Goal: Task Accomplishment & Management: Complete application form

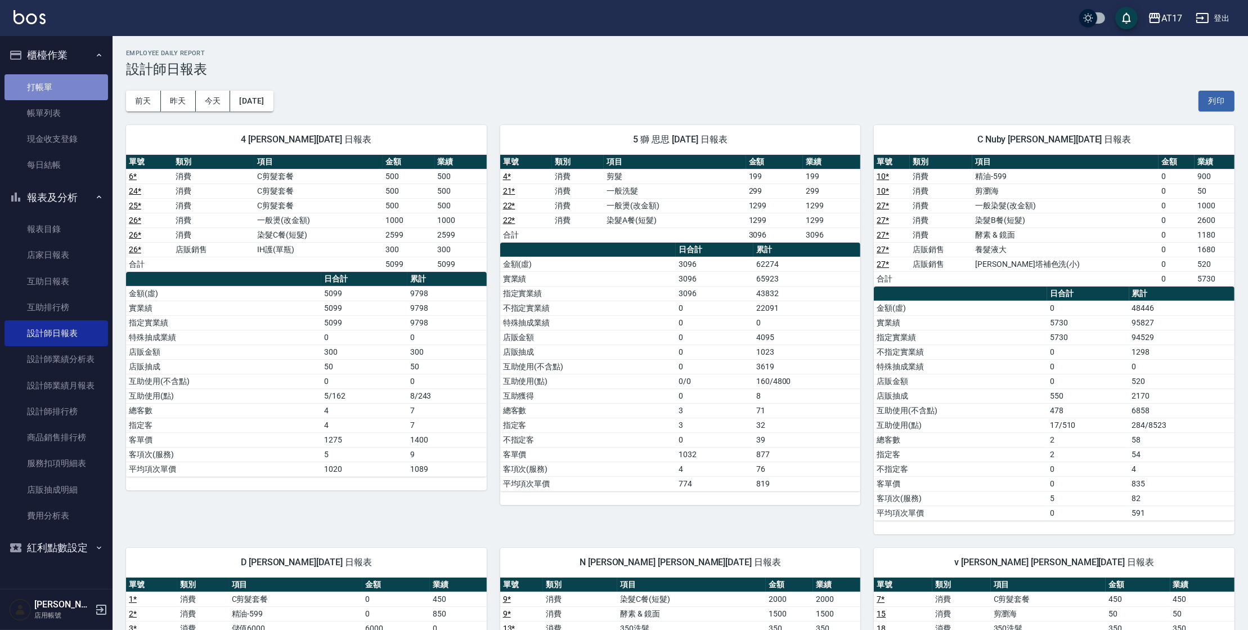
click at [71, 80] on link "打帳單" at bounding box center [57, 87] width 104 height 26
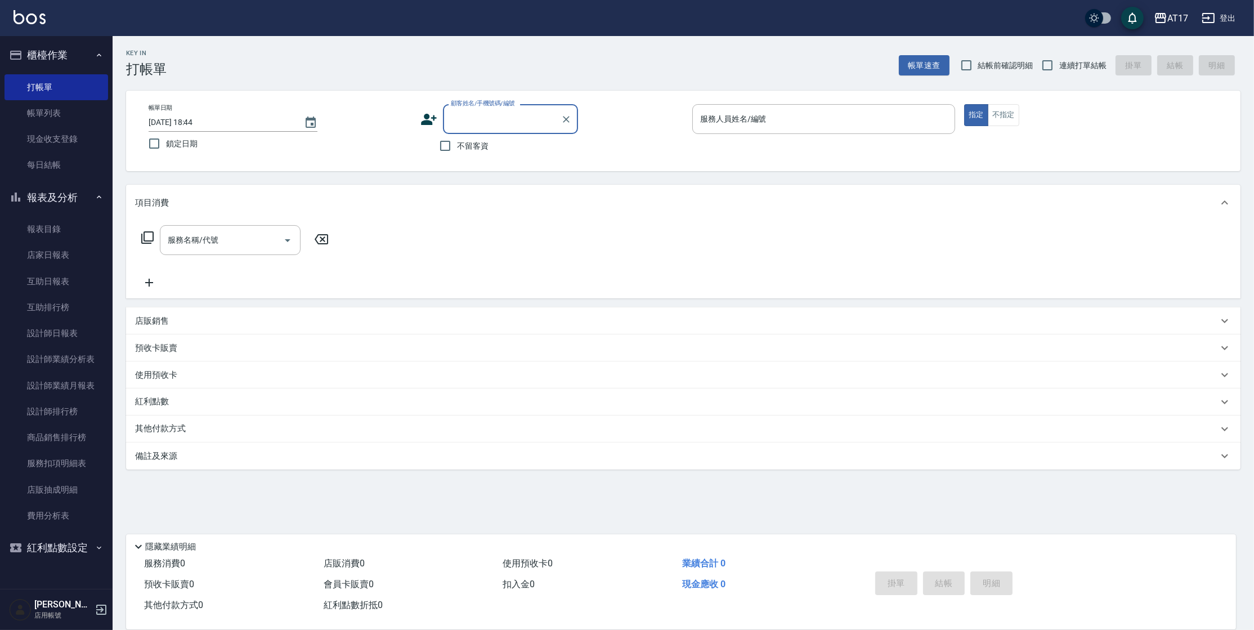
drag, startPoint x: 470, startPoint y: 153, endPoint x: 472, endPoint y: 147, distance: 5.9
click at [470, 150] on label "不留客資" at bounding box center [460, 146] width 55 height 24
drag, startPoint x: 445, startPoint y: 147, endPoint x: 455, endPoint y: 139, distance: 12.8
click at [445, 147] on input "不留客資" at bounding box center [445, 146] width 24 height 24
checkbox input "true"
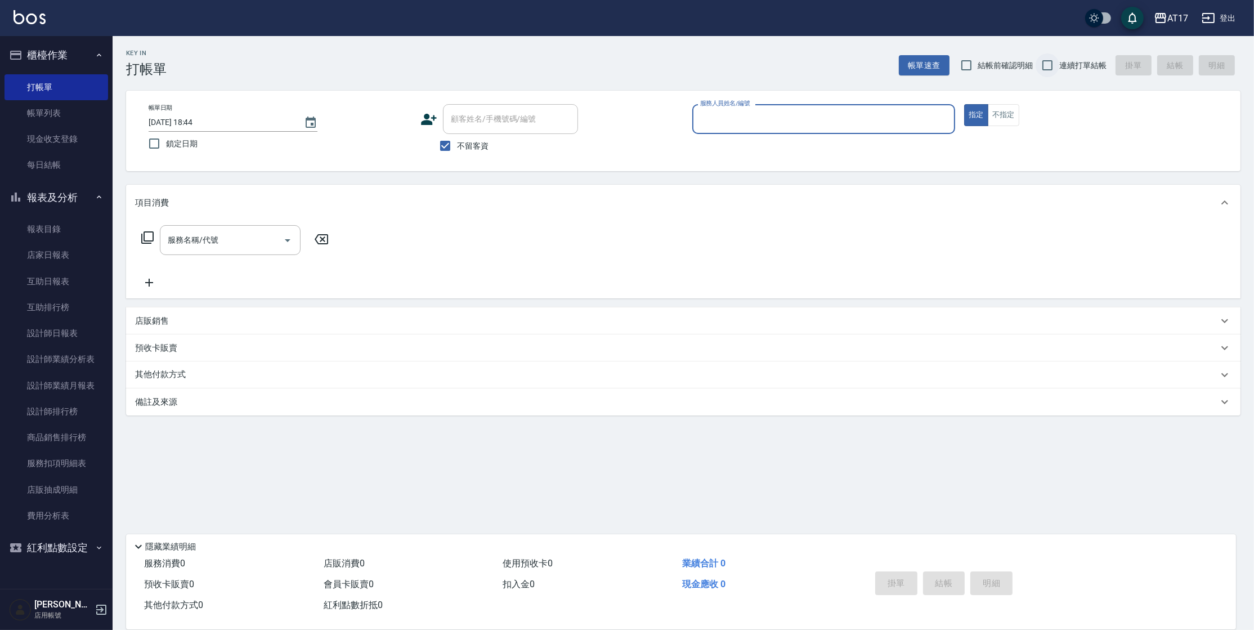
click at [1042, 66] on input "連續打單結帳" at bounding box center [1048, 65] width 24 height 24
checkbox input "true"
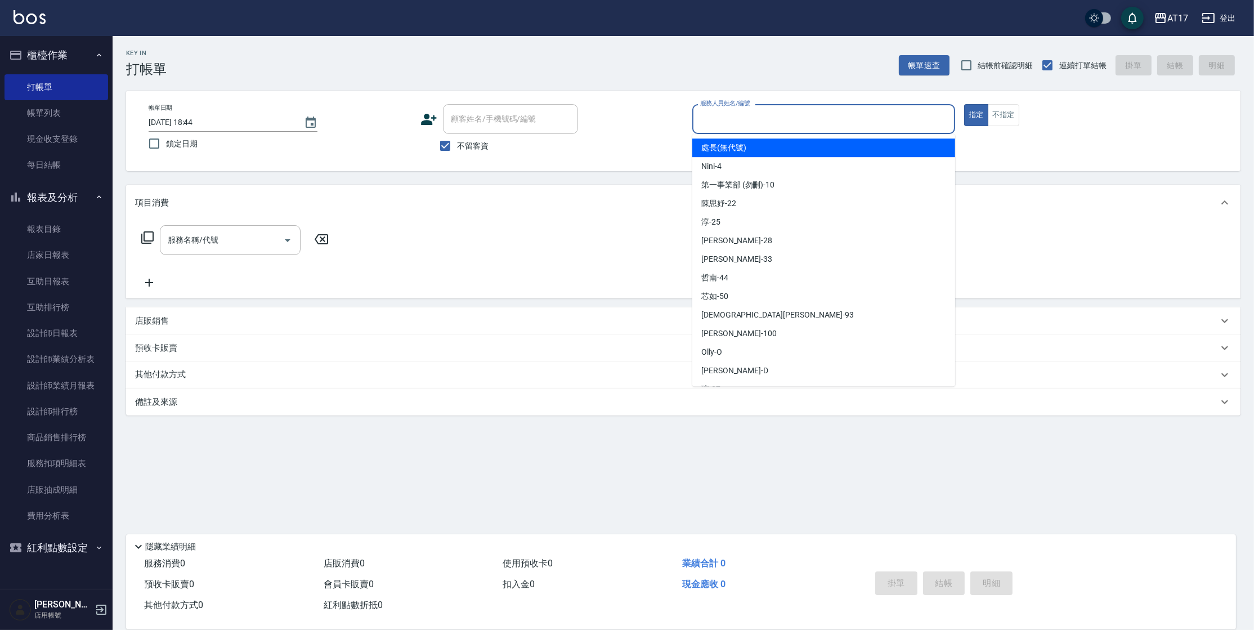
click at [788, 127] on input "服務人員姓名/編號" at bounding box center [823, 119] width 253 height 20
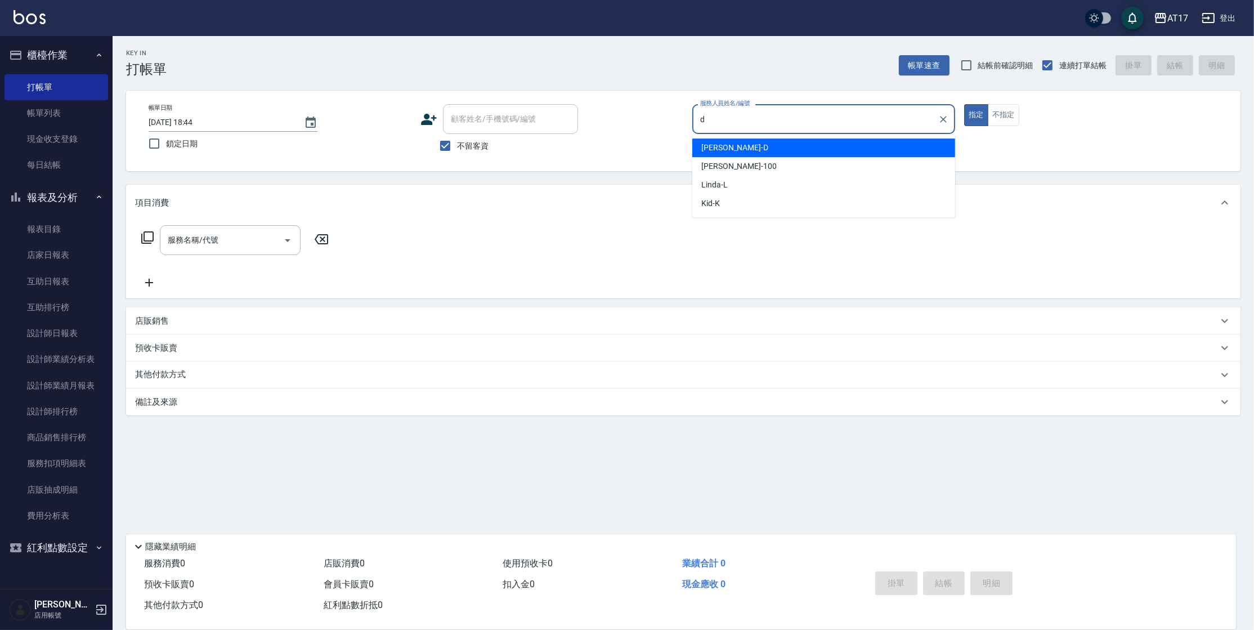
type input "[PERSON_NAME]"
type button "true"
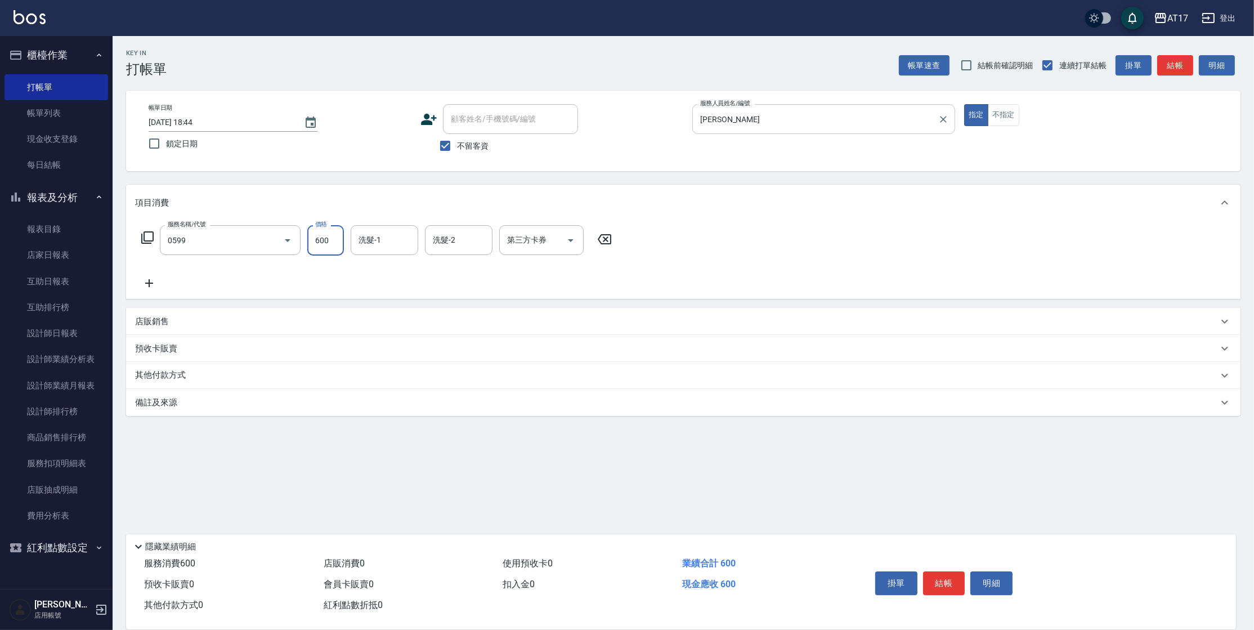
type input "精油-599(0599)"
type input "850"
type input "[PERSON_NAME]-25"
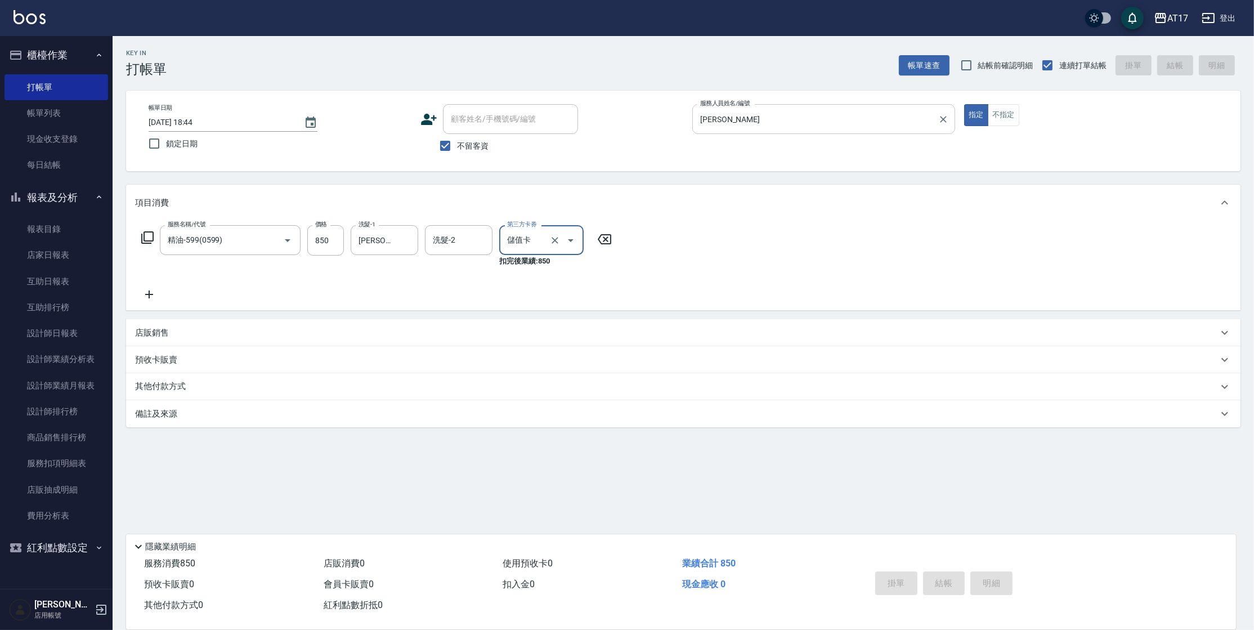
type input "儲值卡"
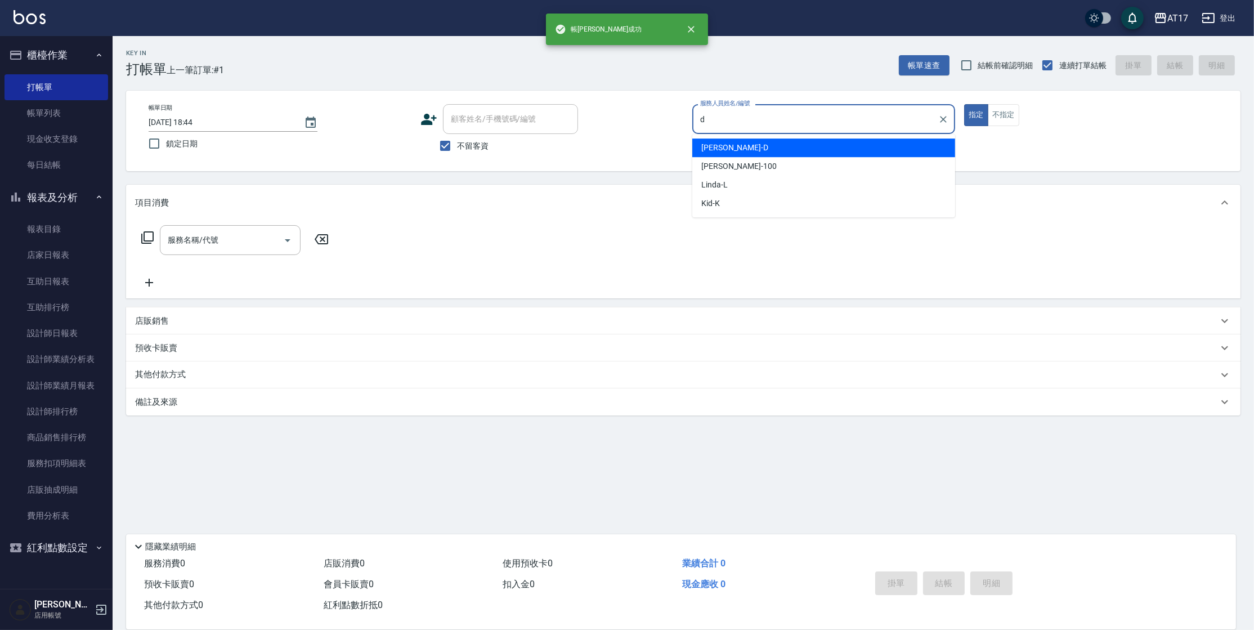
type input "[PERSON_NAME]"
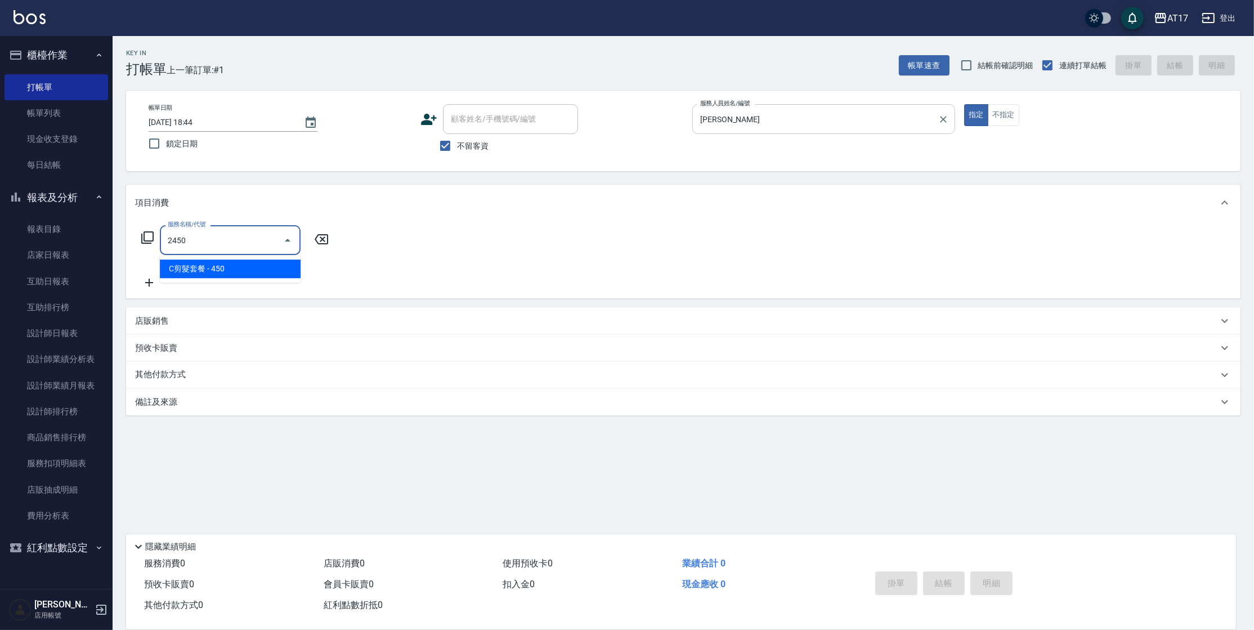
type input "C剪髮套餐(2450)"
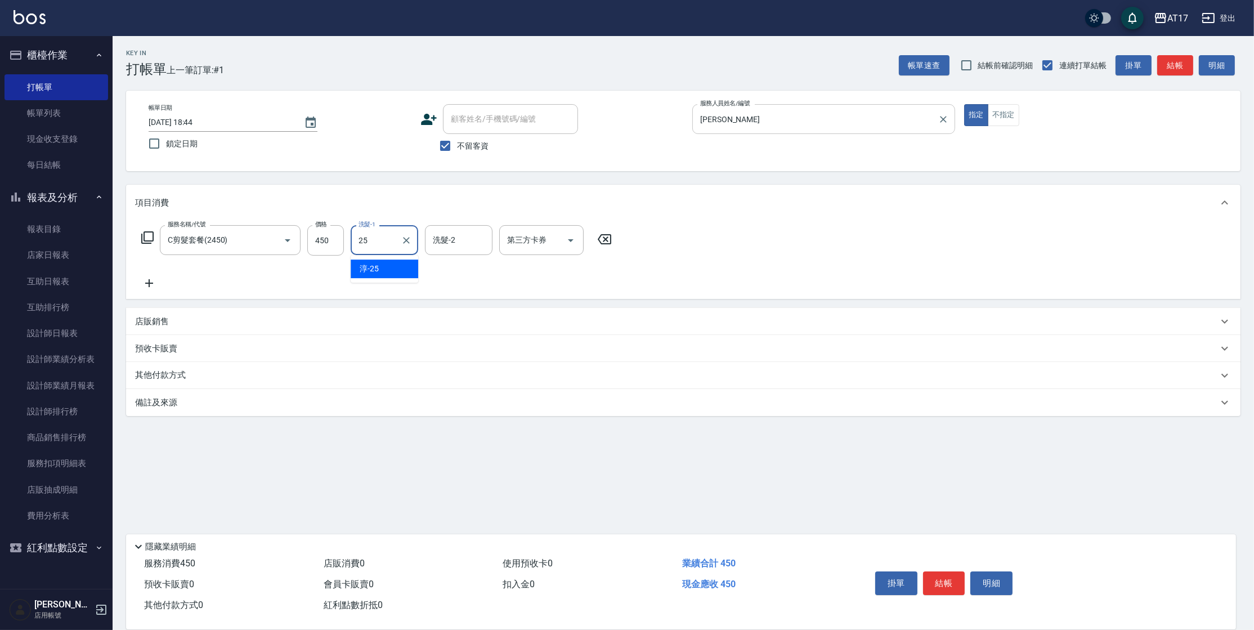
type input "[PERSON_NAME]-25"
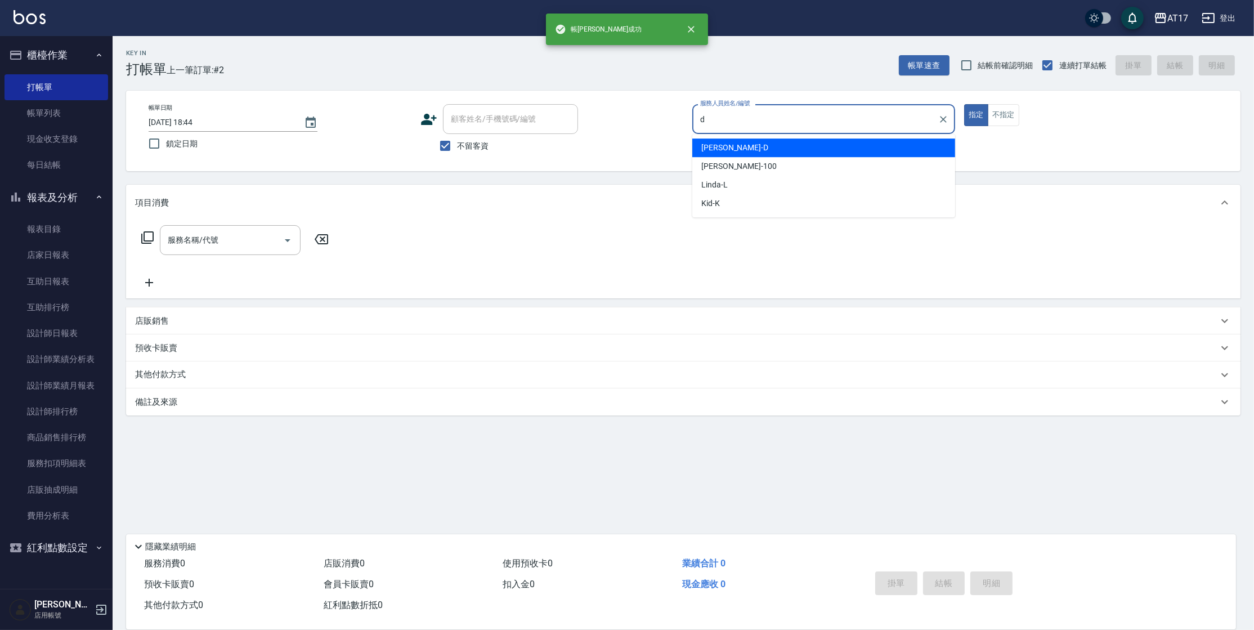
type input "[PERSON_NAME]"
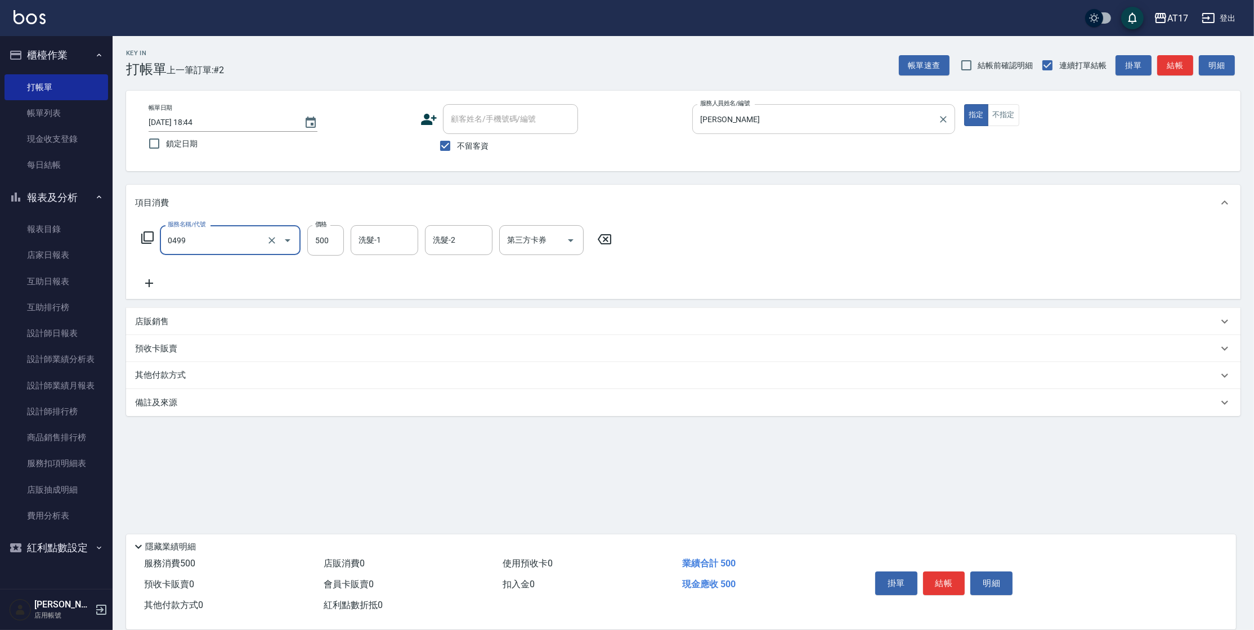
type input "去角質-499(0499)"
type input "300"
type input "[PERSON_NAME]-25"
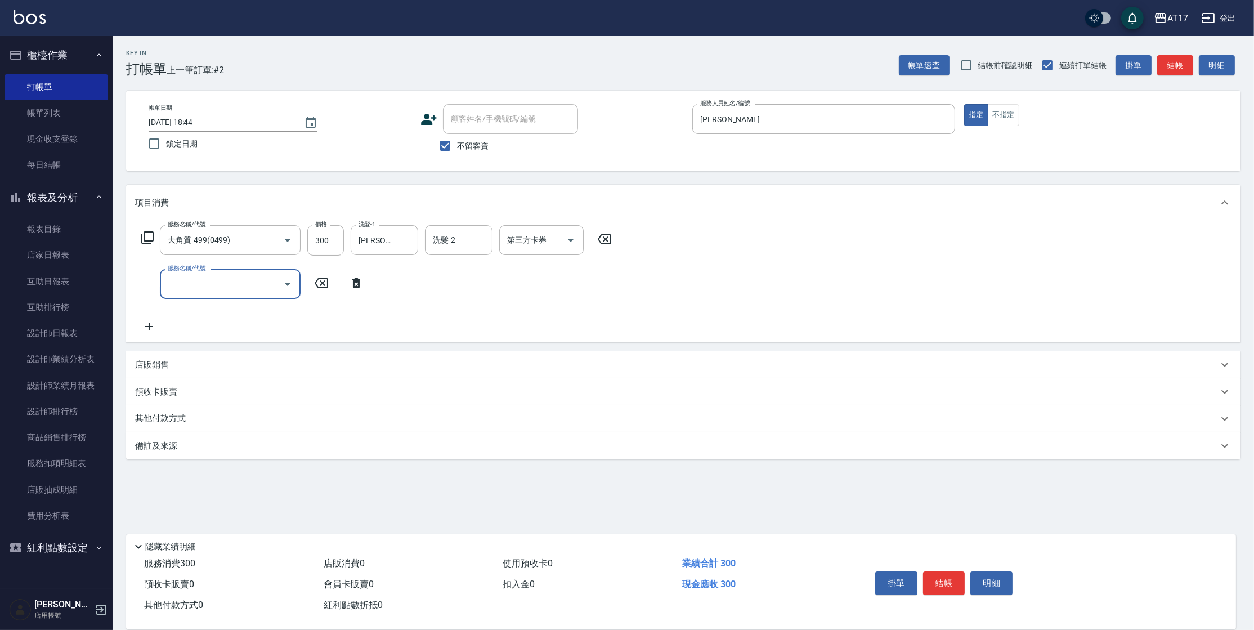
click at [360, 284] on icon at bounding box center [356, 283] width 28 height 14
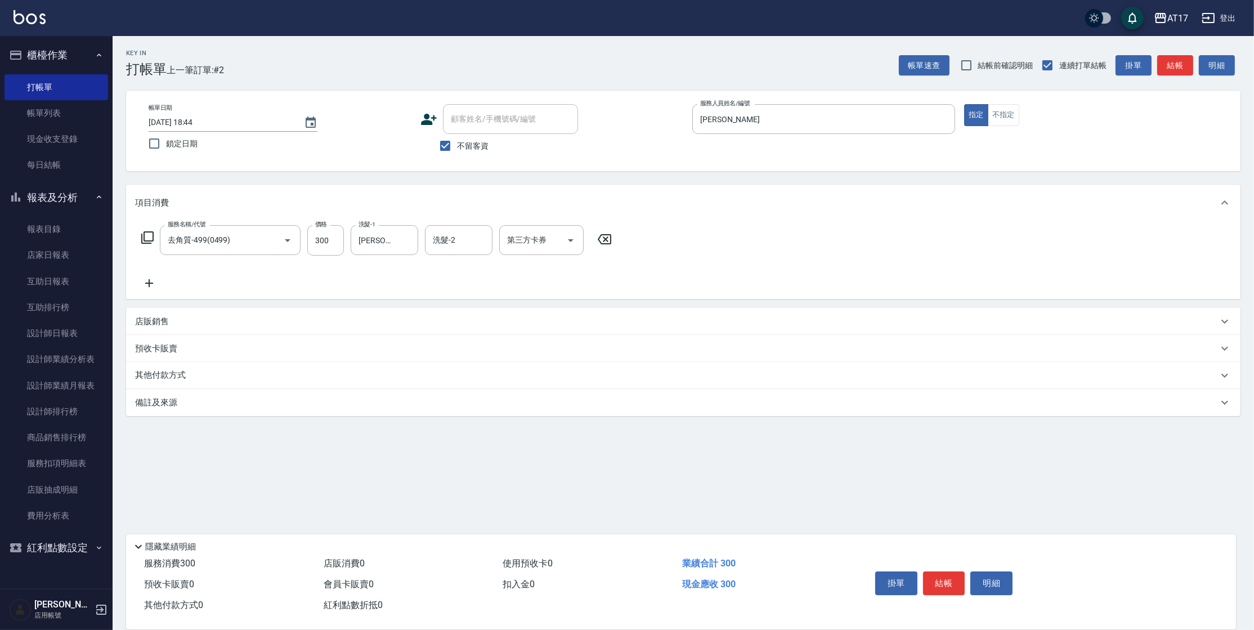
click at [150, 238] on icon at bounding box center [148, 238] width 14 height 14
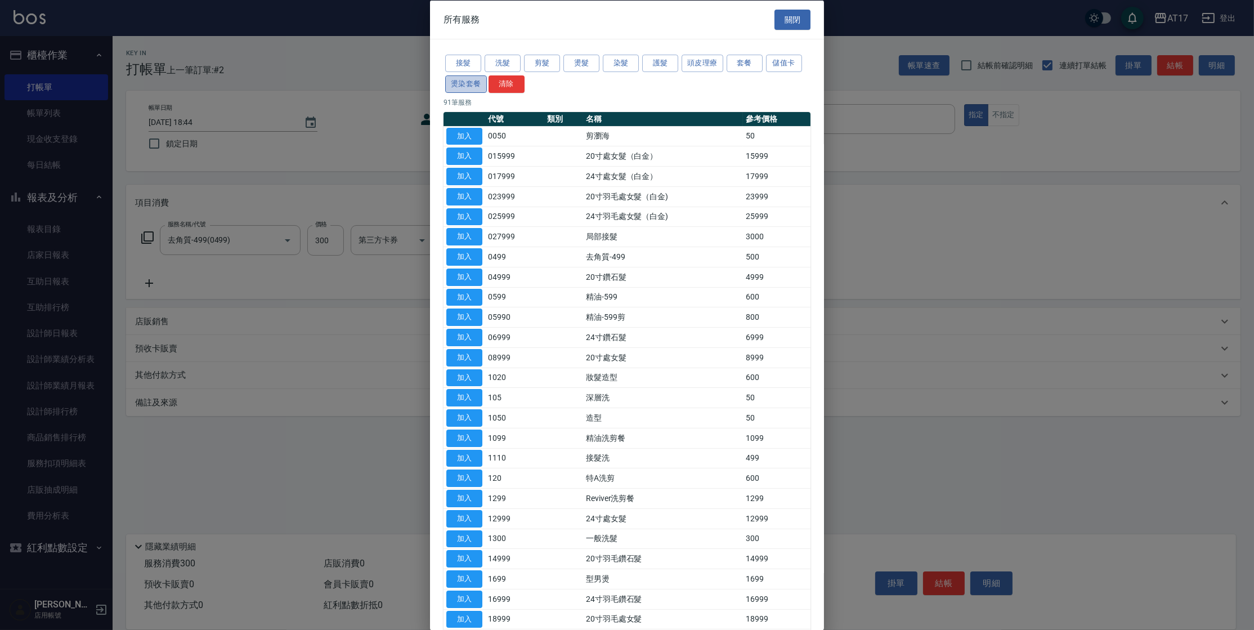
click at [464, 83] on button "燙染套餐" at bounding box center [466, 83] width 42 height 17
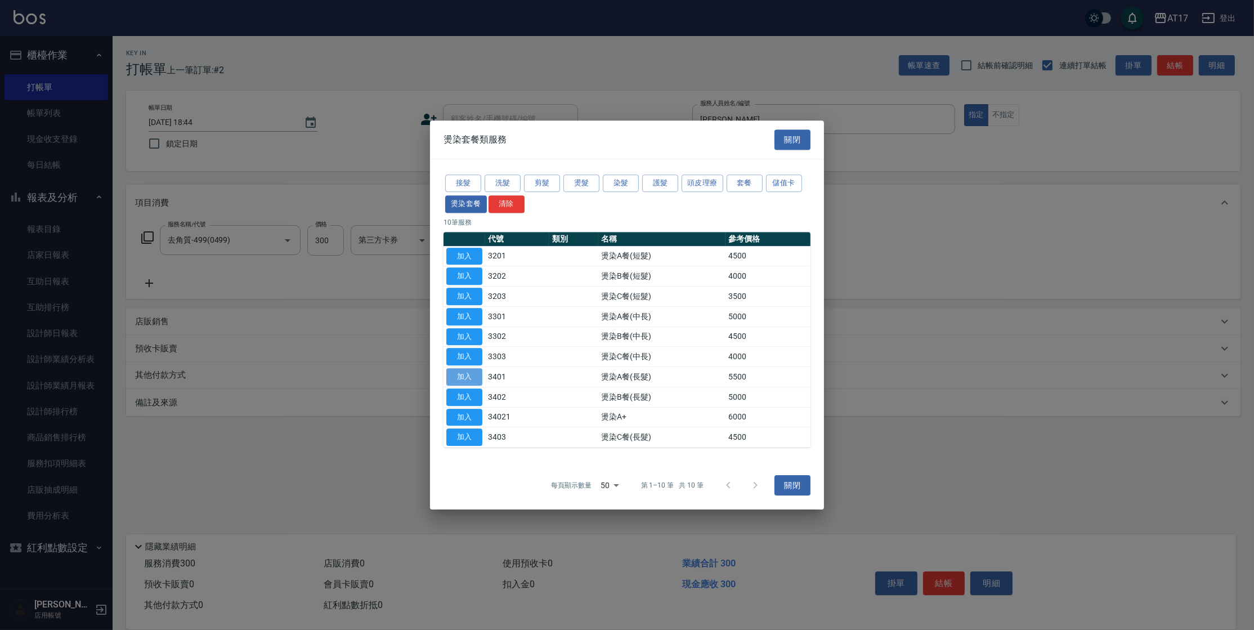
click at [455, 373] on button "加入" at bounding box center [464, 376] width 36 height 17
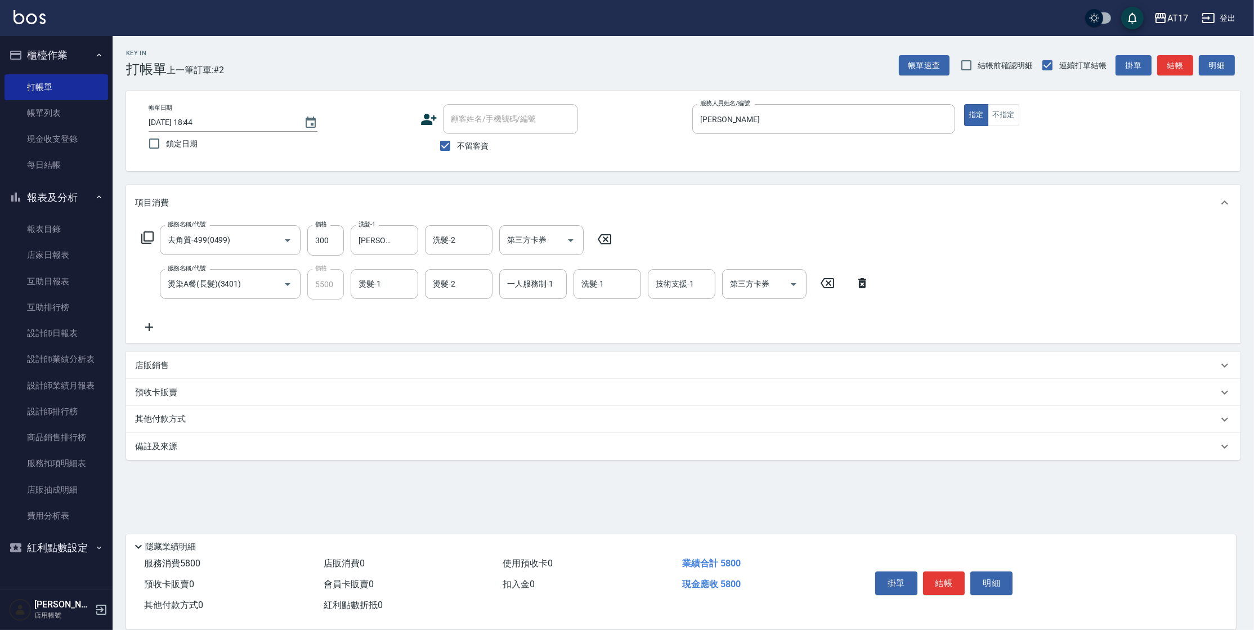
click at [144, 231] on icon at bounding box center [148, 238] width 14 height 14
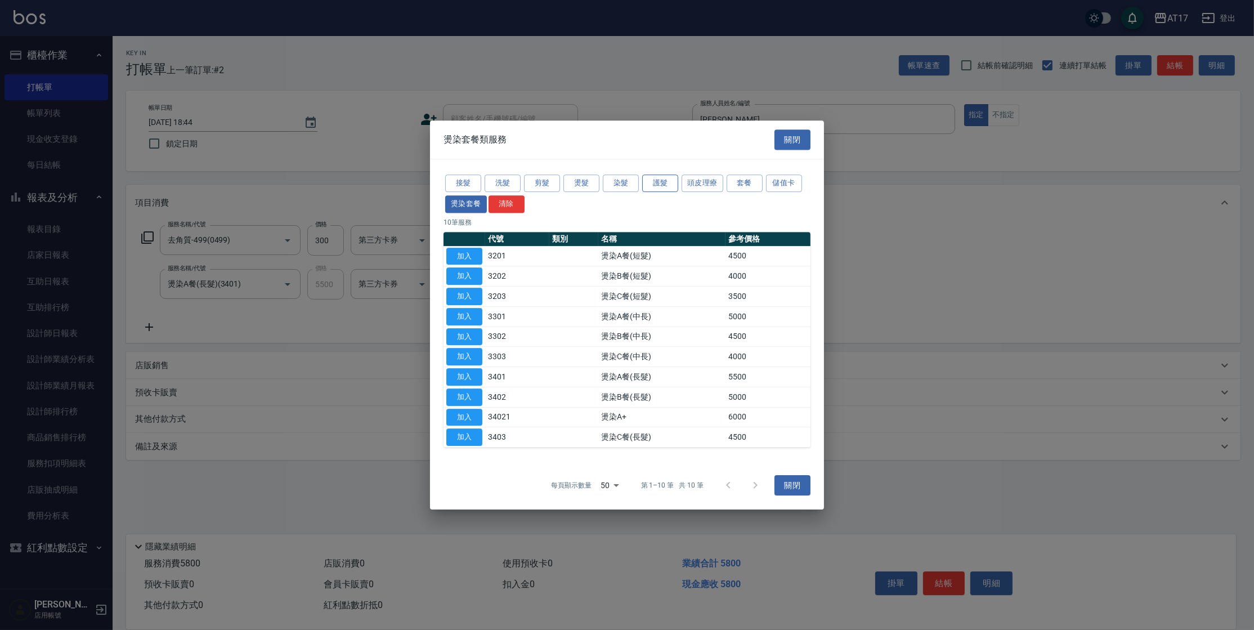
click at [660, 180] on button "護髮" at bounding box center [660, 182] width 36 height 17
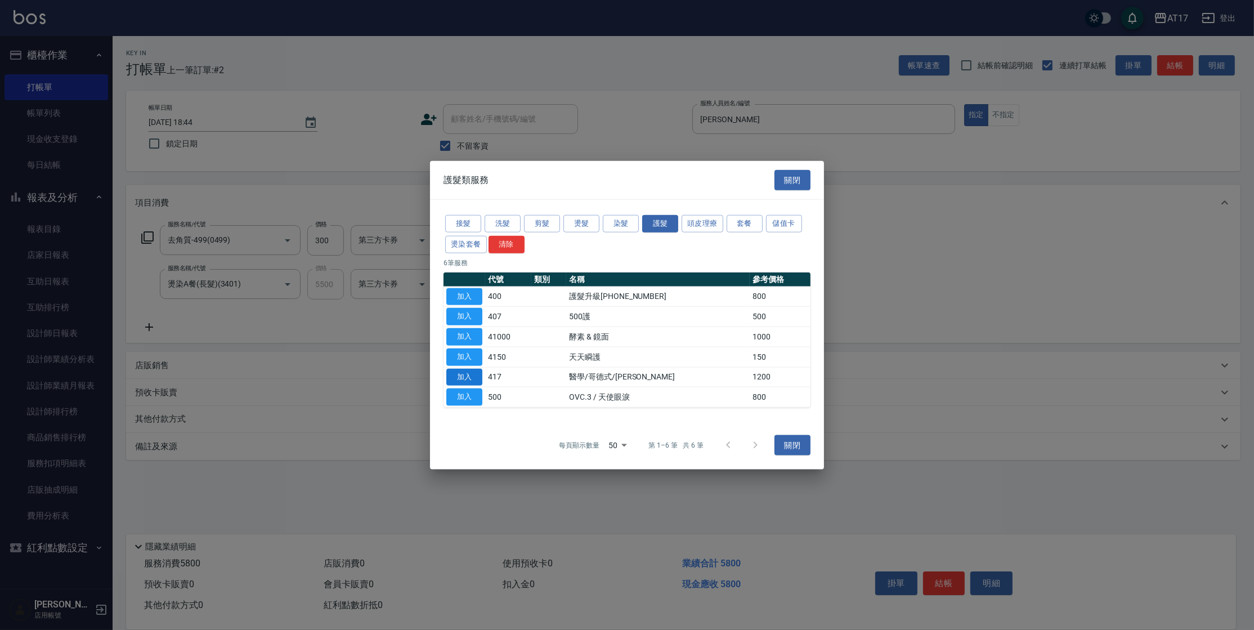
click at [453, 379] on button "加入" at bounding box center [464, 376] width 36 height 17
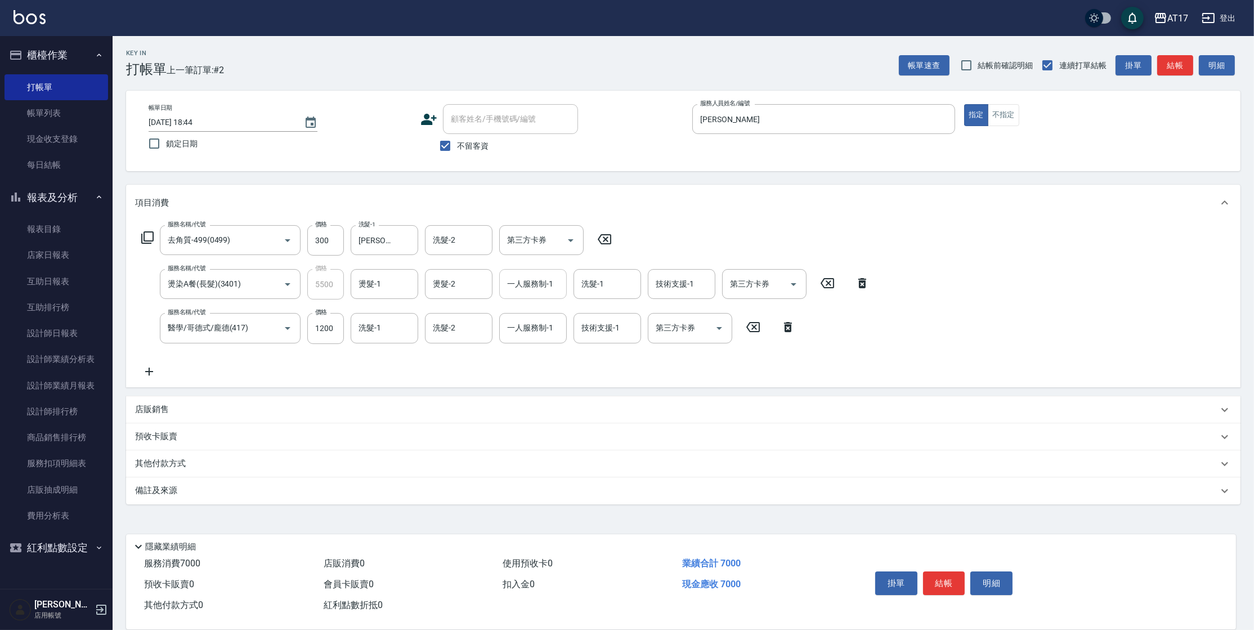
click at [511, 289] on input "一人服務制-1" at bounding box center [532, 284] width 57 height 20
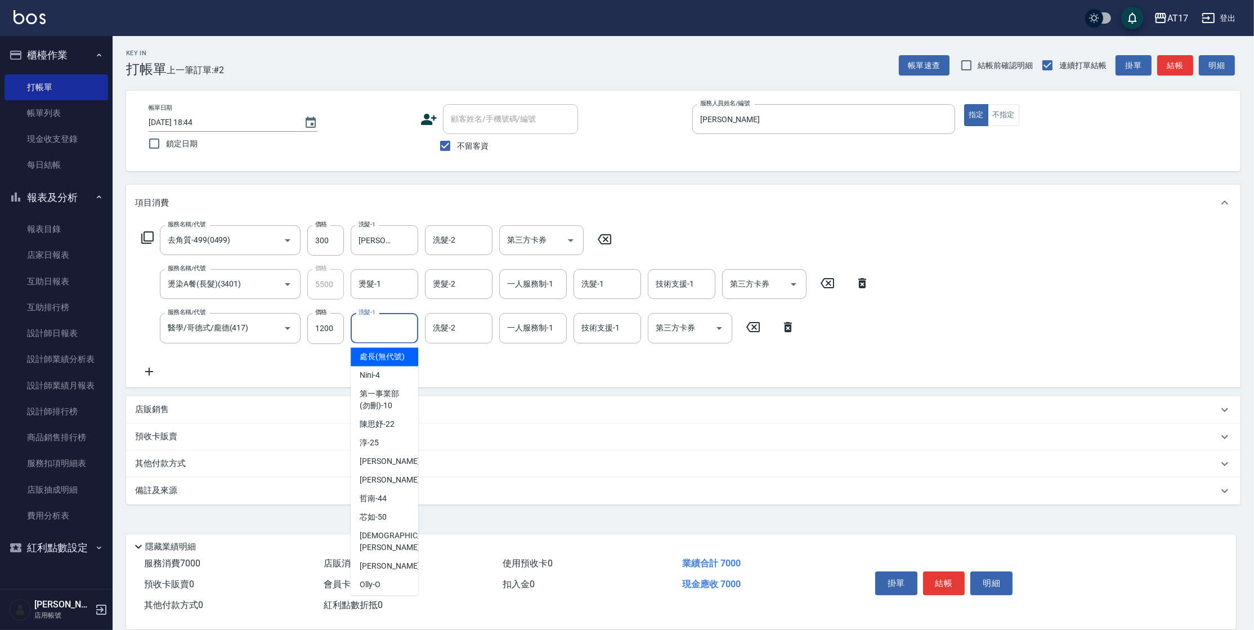
click at [399, 336] on input "洗髮-1" at bounding box center [384, 328] width 57 height 20
type input "[PERSON_NAME]-25"
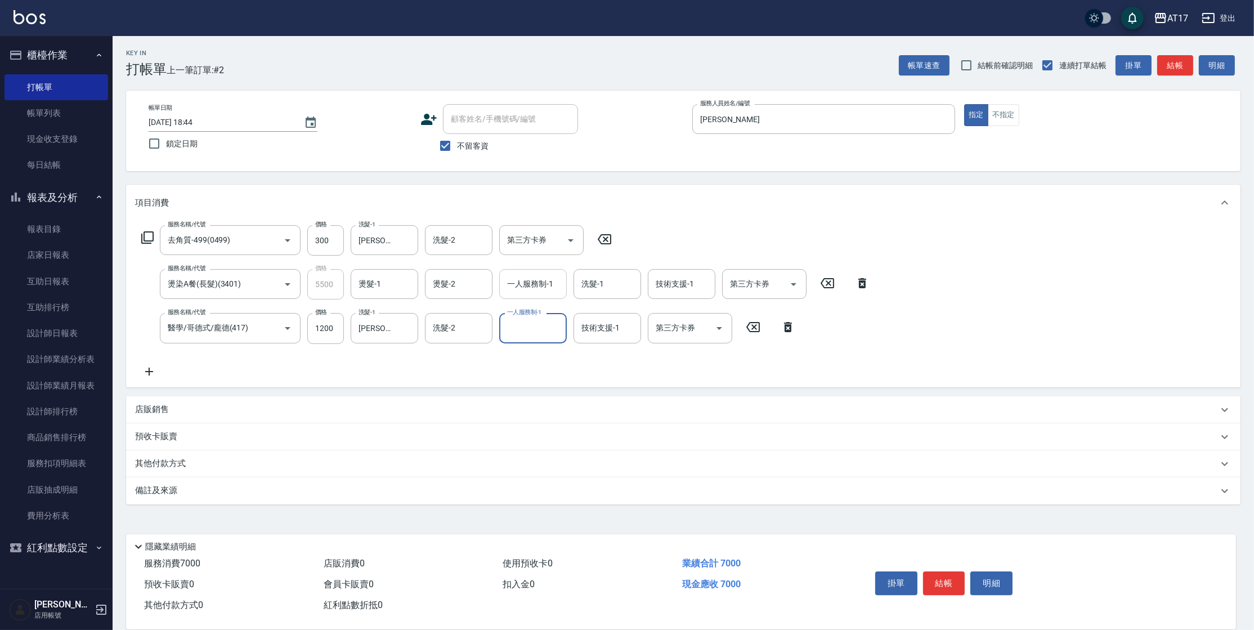
click at [528, 289] on input "一人服務制-1" at bounding box center [532, 284] width 57 height 20
type input "[PERSON_NAME]"
type input "[PERSON_NAME]-25"
click at [432, 290] on input "燙髮-2" at bounding box center [458, 284] width 57 height 20
type input "[PERSON_NAME]-25"
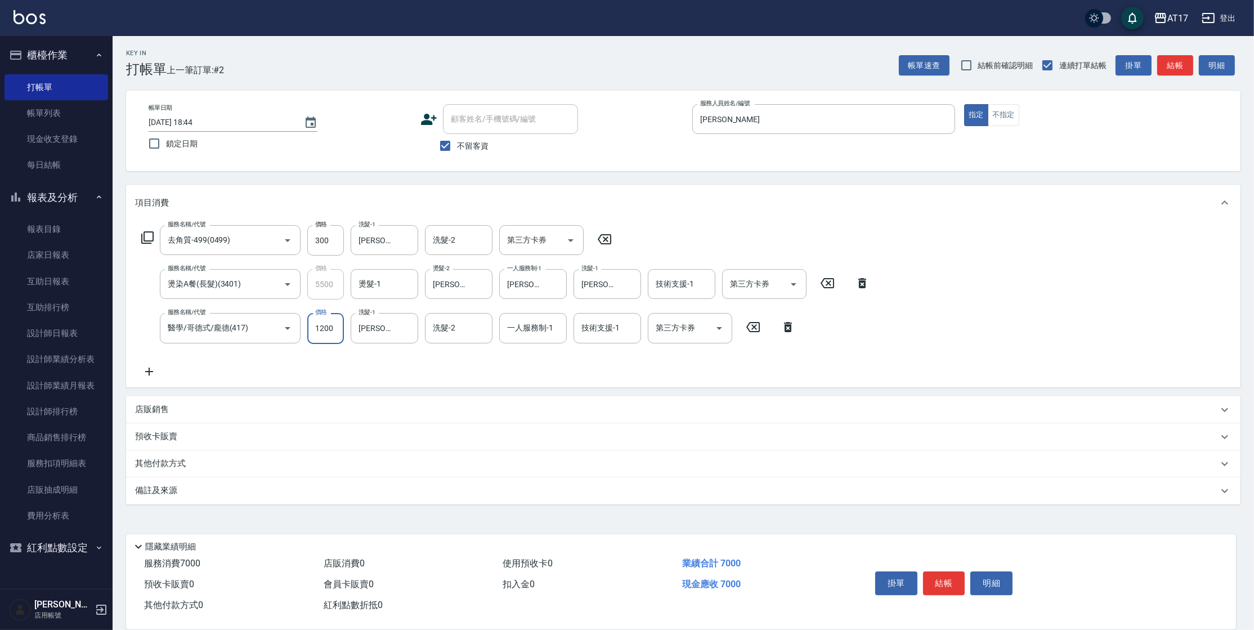
click at [338, 333] on input "1200" at bounding box center [325, 328] width 37 height 30
click at [324, 241] on input "300" at bounding box center [325, 240] width 37 height 30
type input "100"
click at [959, 585] on button "結帳" at bounding box center [944, 583] width 42 height 24
type input "[DATE] 18:45"
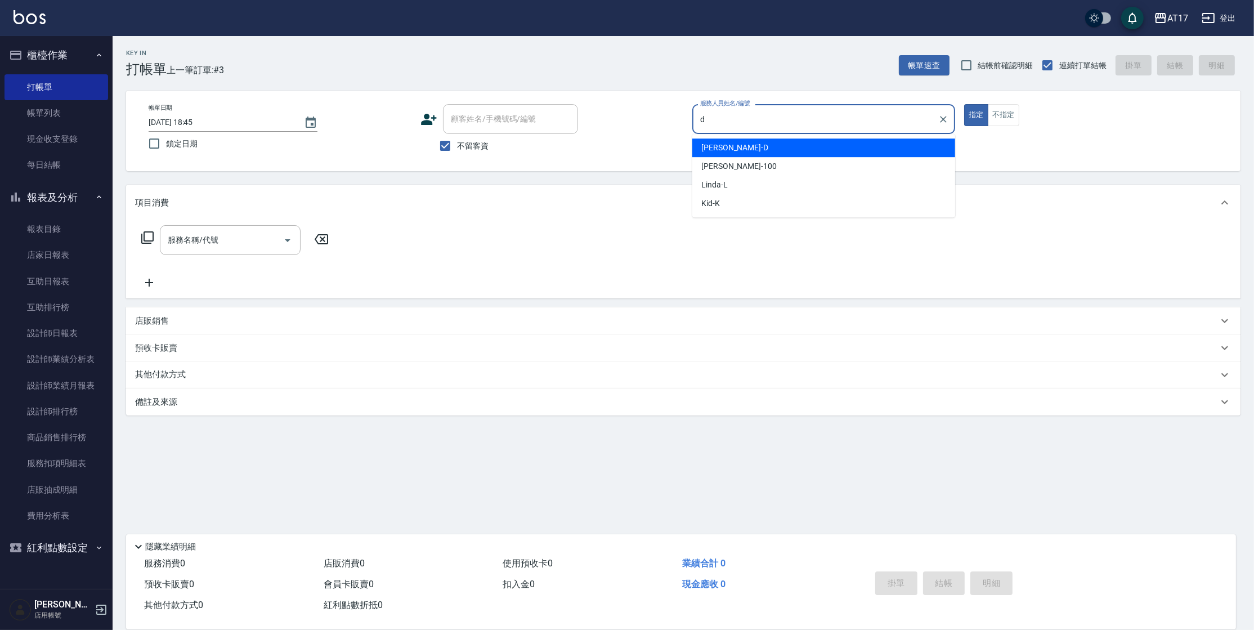
type input "[PERSON_NAME]"
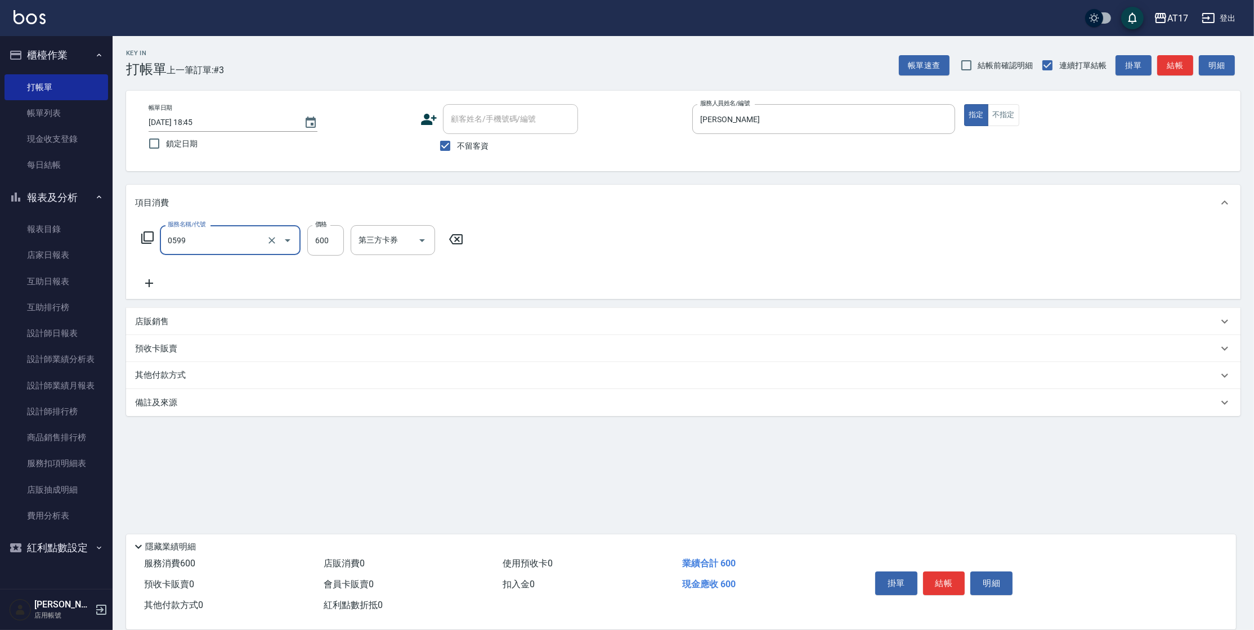
type input "精油-599(0599)"
type input "800"
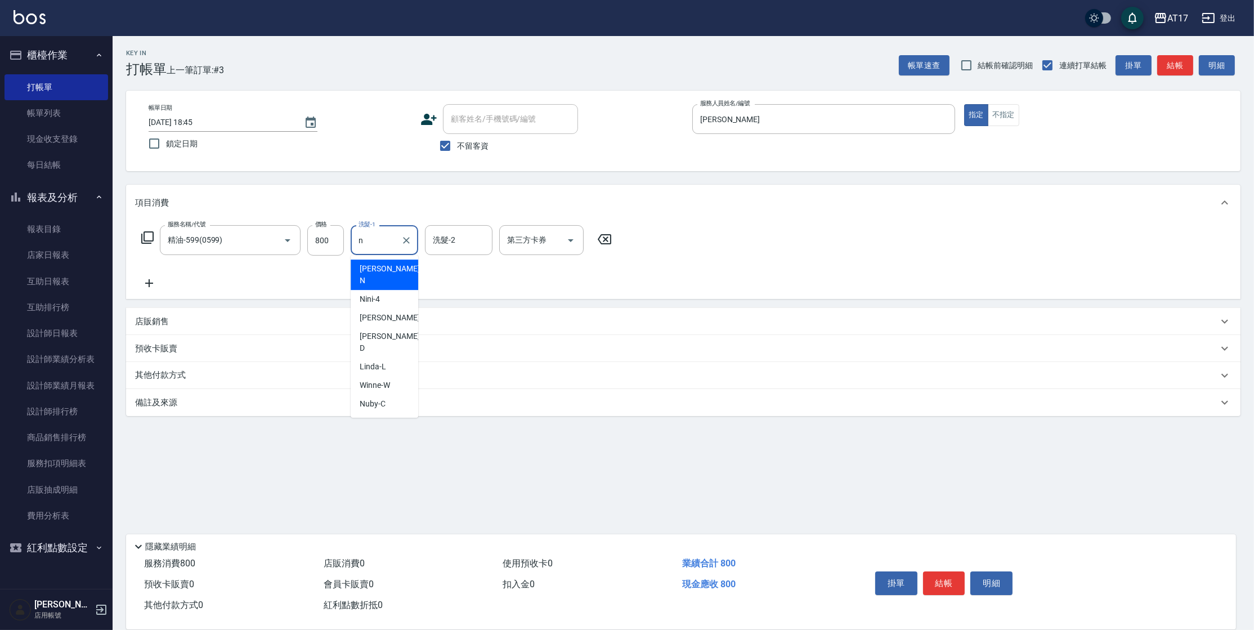
type input "[PERSON_NAME]-N"
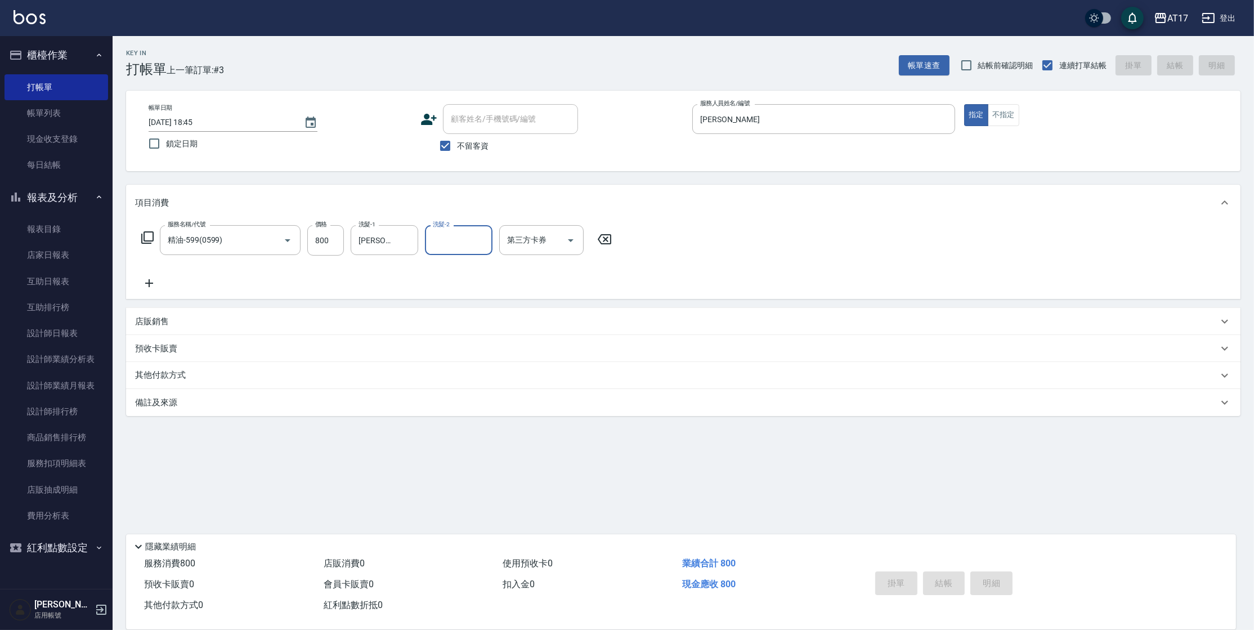
type input "[DATE] 18:47"
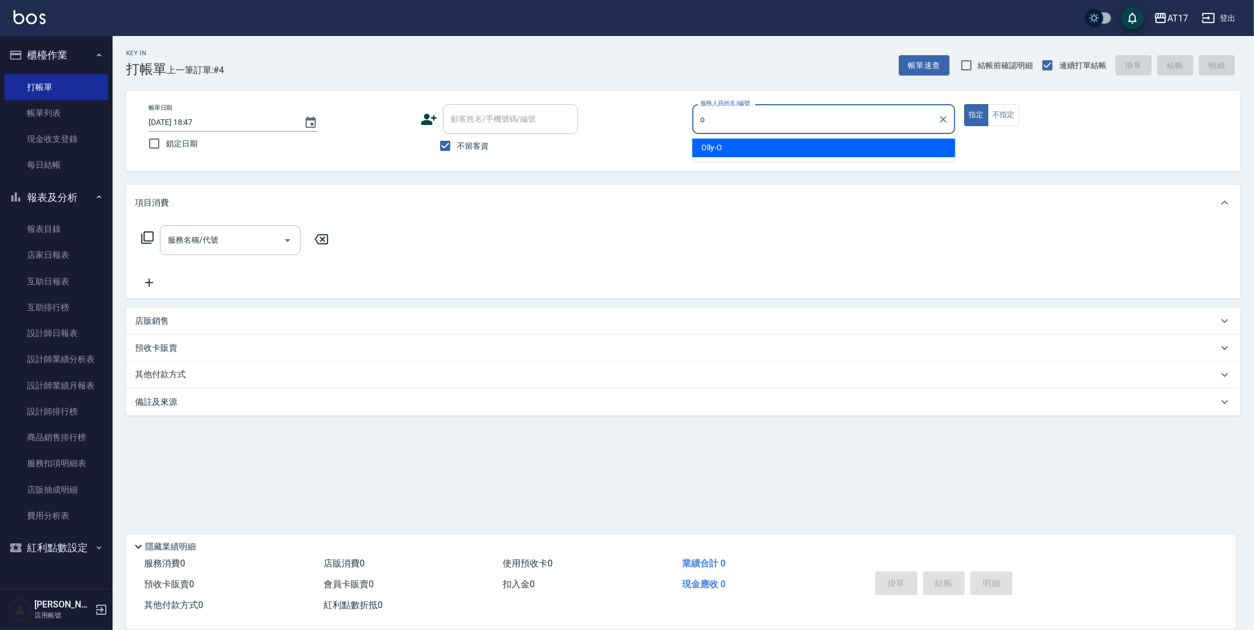
type input "Olly-O"
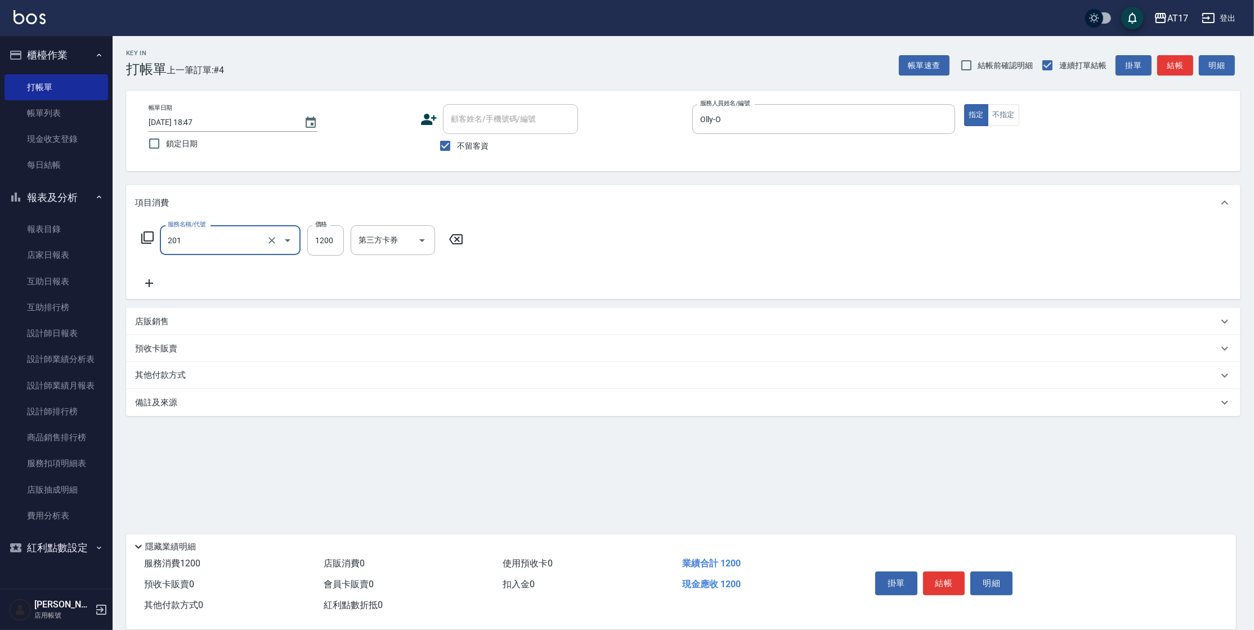
type input "一般燙(改金額)(201)"
type input "2400"
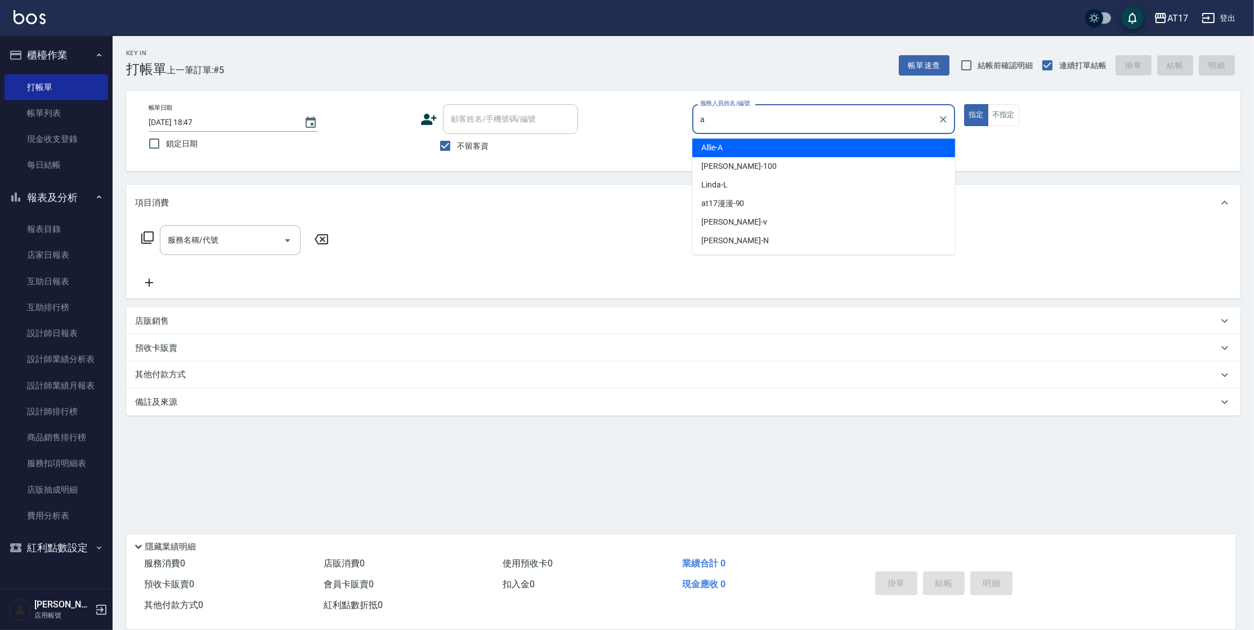
type input "Allie-A"
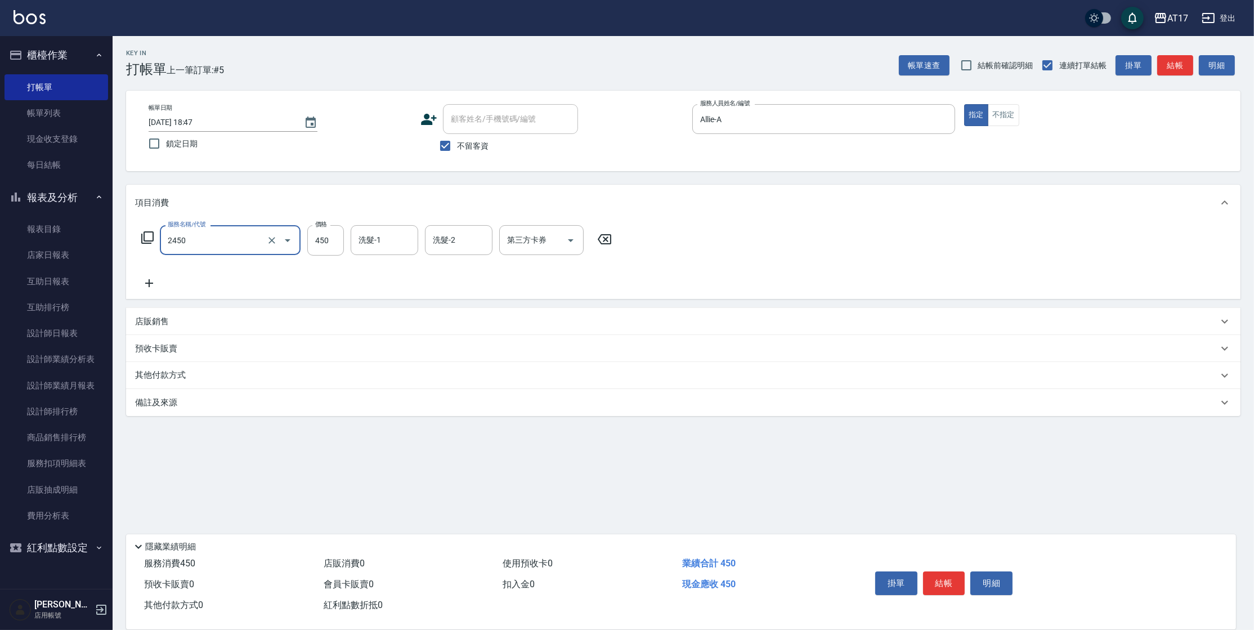
type input "C剪髮套餐(2450)"
type input "[PERSON_NAME]-25"
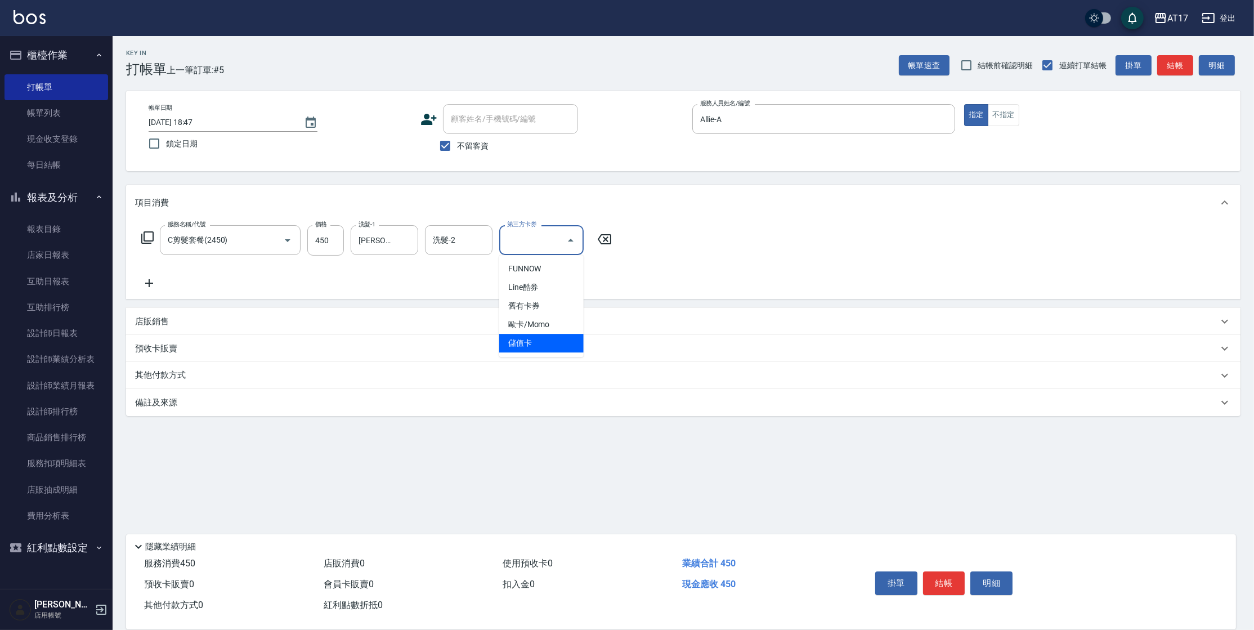
type input "儲值卡"
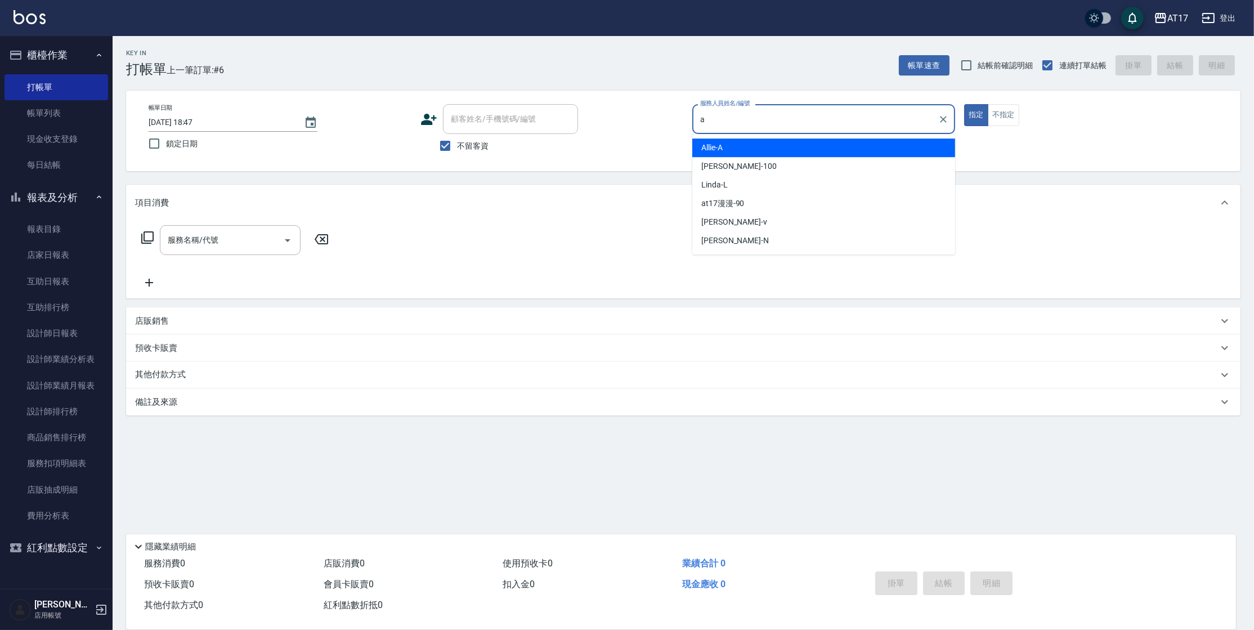
type input "Allie-A"
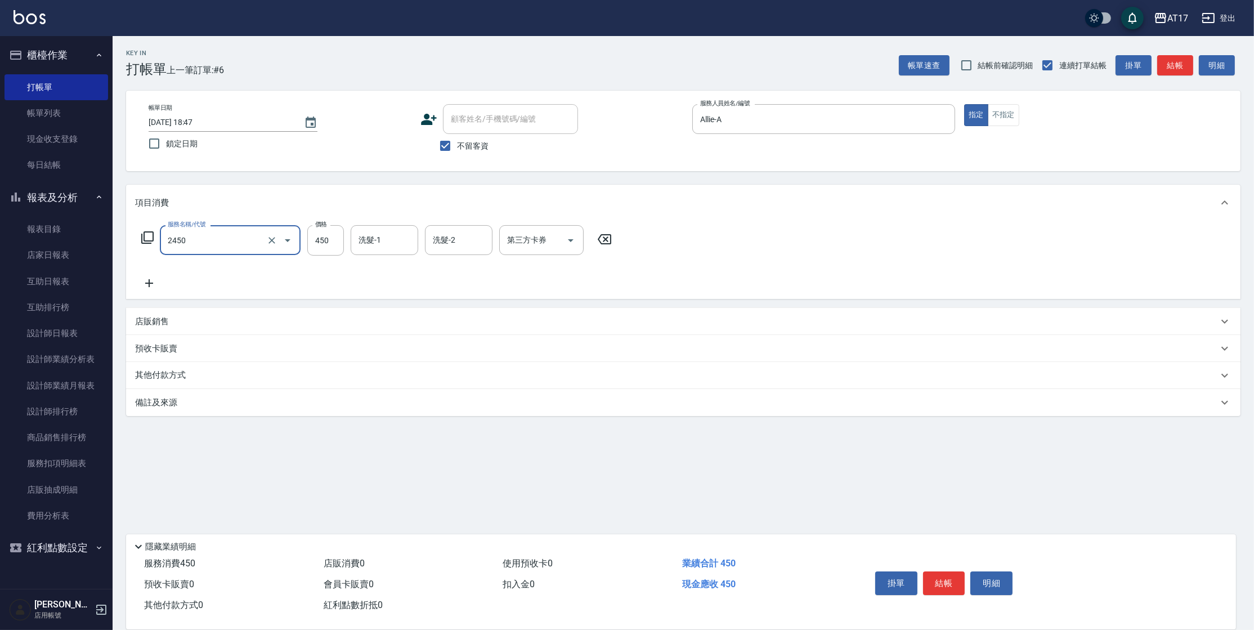
type input "C剪髮套餐(2450)"
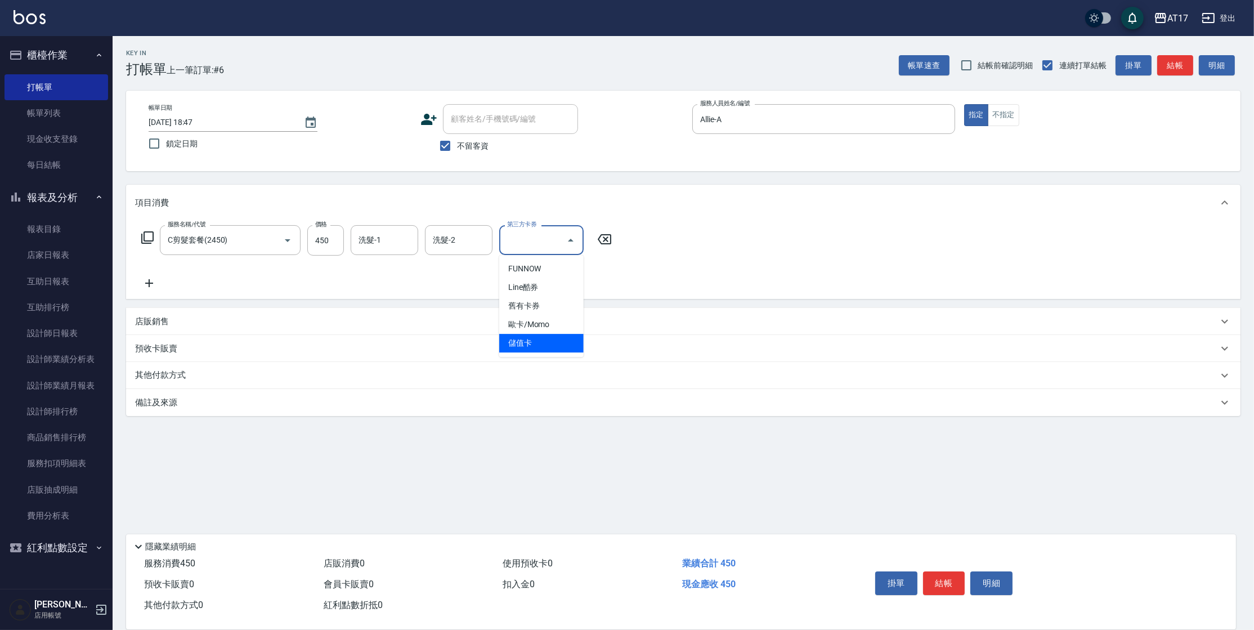
type input "儲值卡"
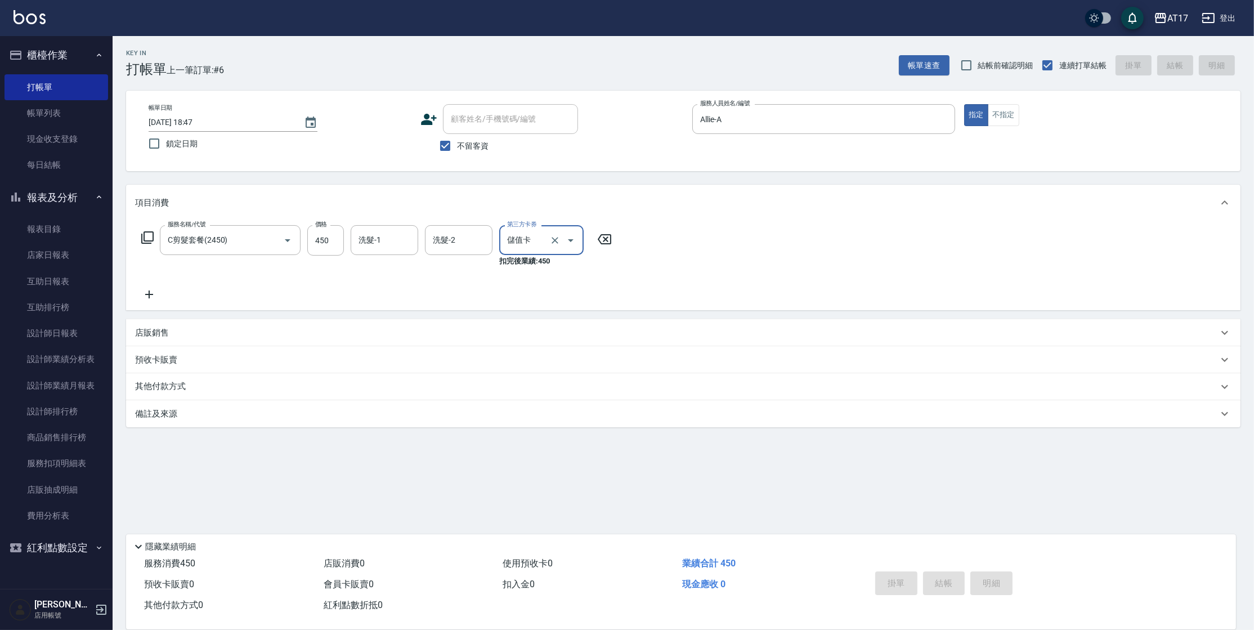
type input "[DATE] 18:48"
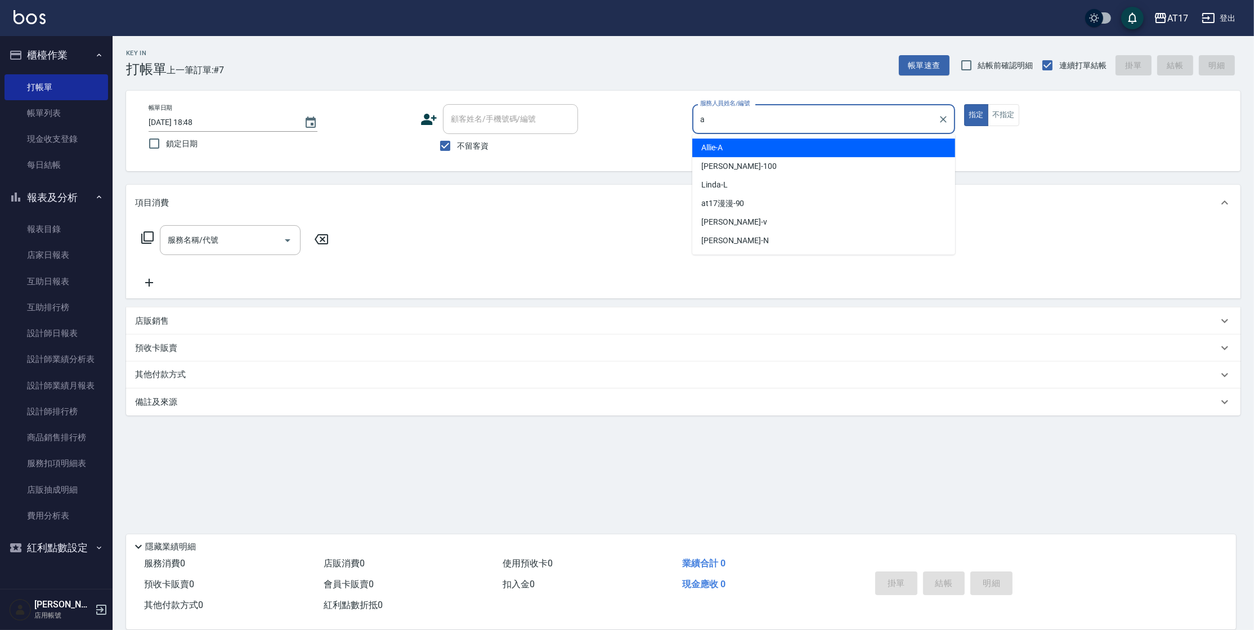
type input "Allie-A"
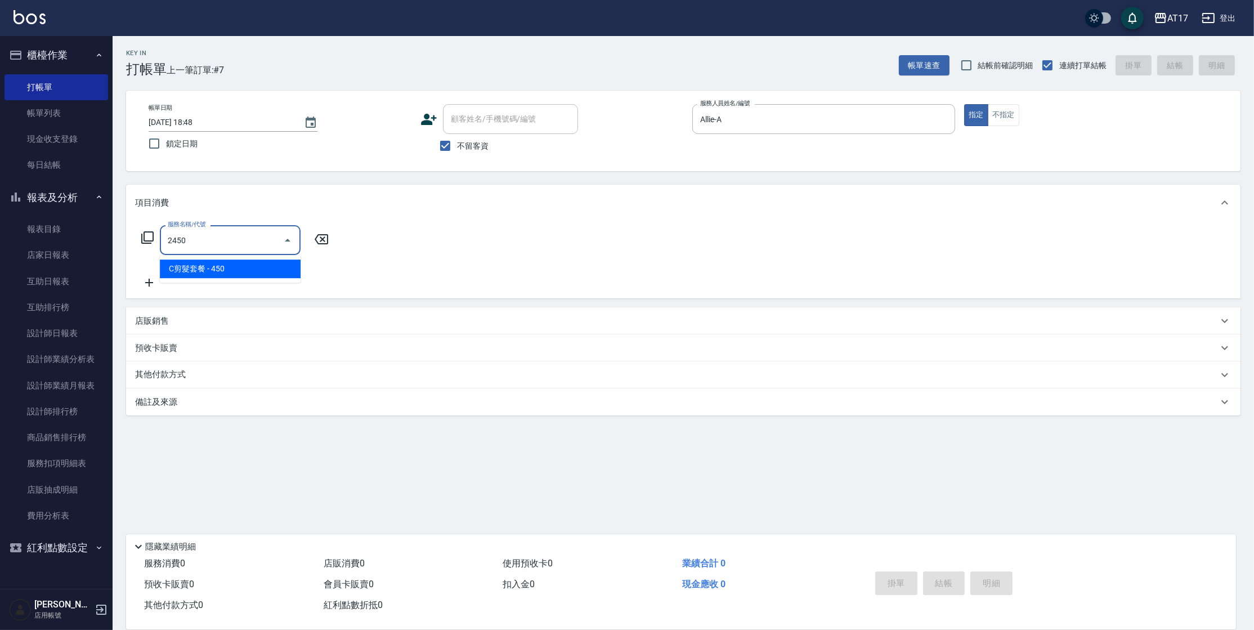
type input "C剪髮套餐(2450)"
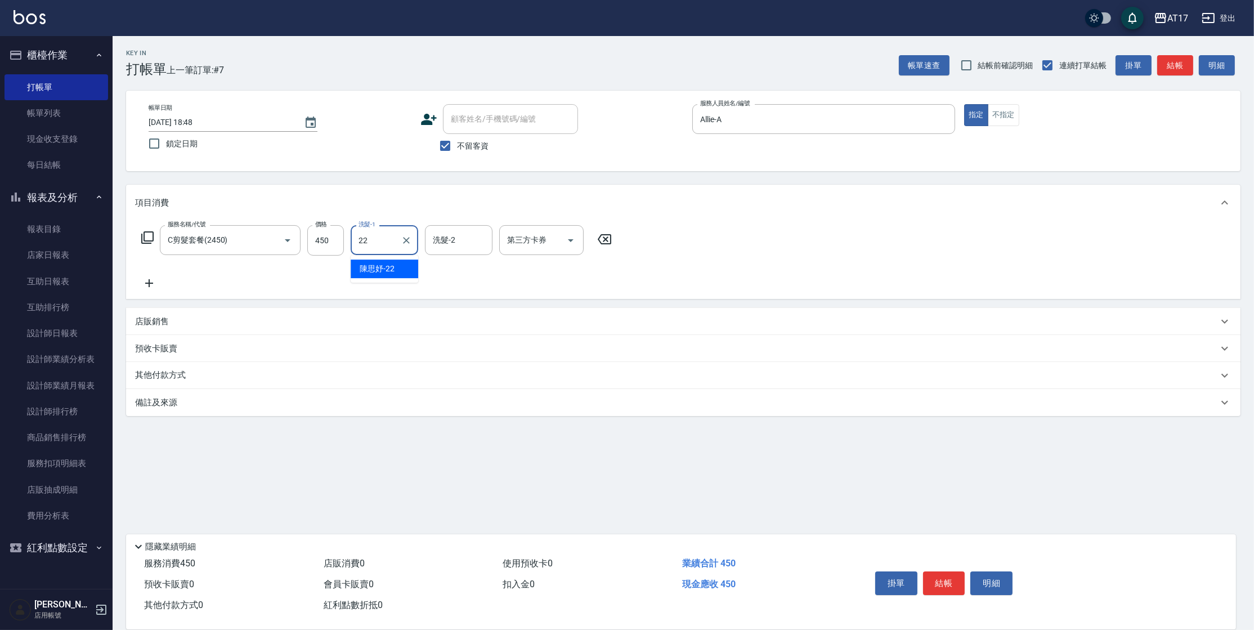
type input "[PERSON_NAME]-22"
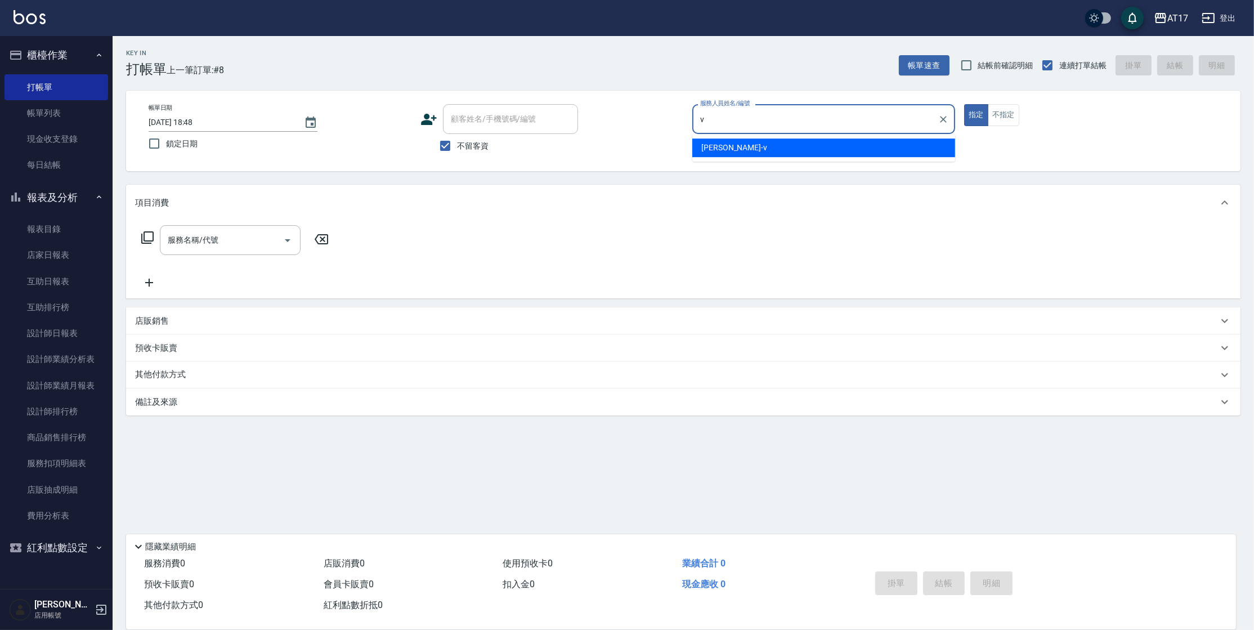
type input "[PERSON_NAME]-v"
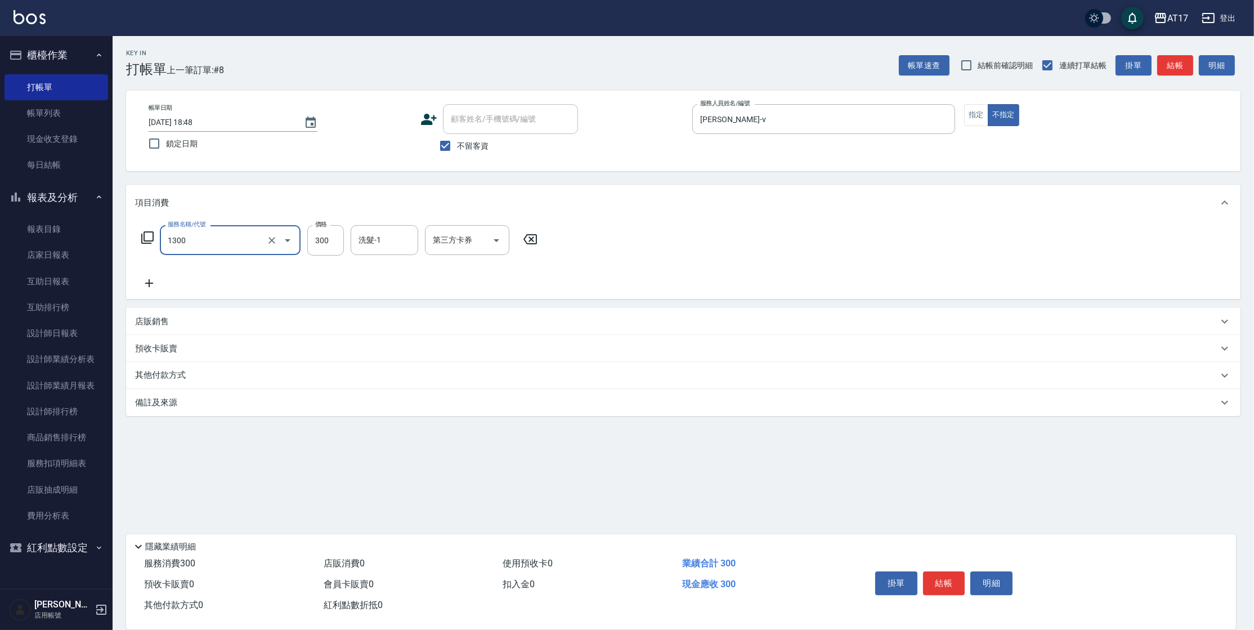
type input "一般洗髮(1300)"
type input "[PERSON_NAME]-22"
click at [329, 238] on input "300" at bounding box center [325, 240] width 37 height 30
type input "22"
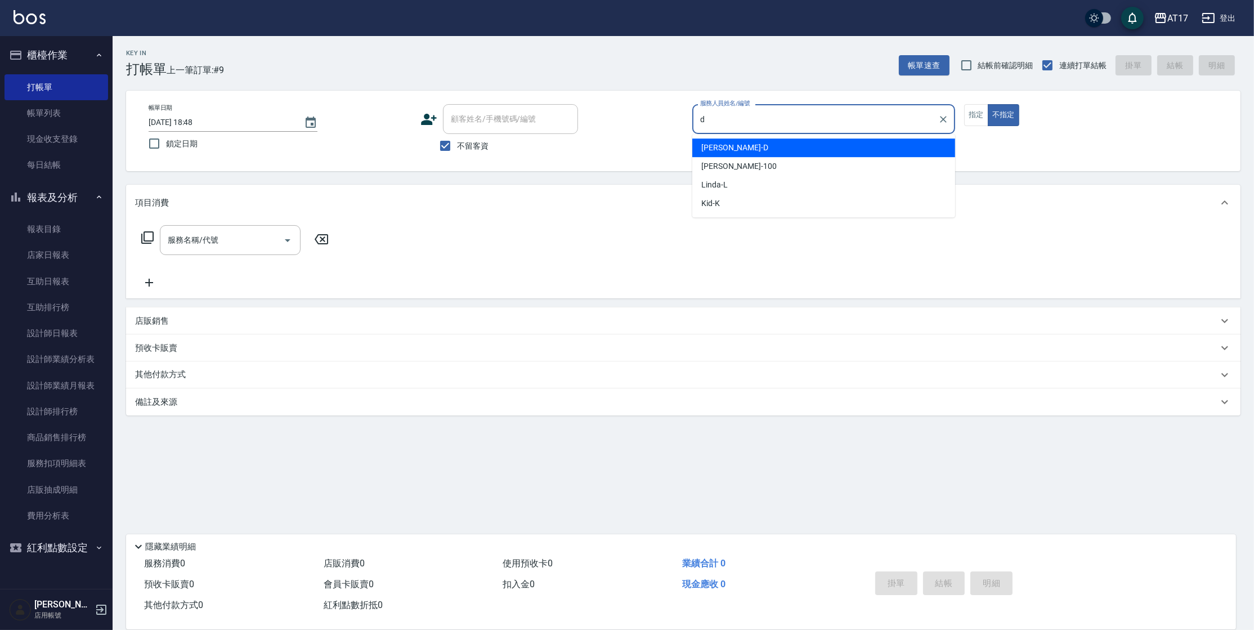
type input "[PERSON_NAME]"
type button "false"
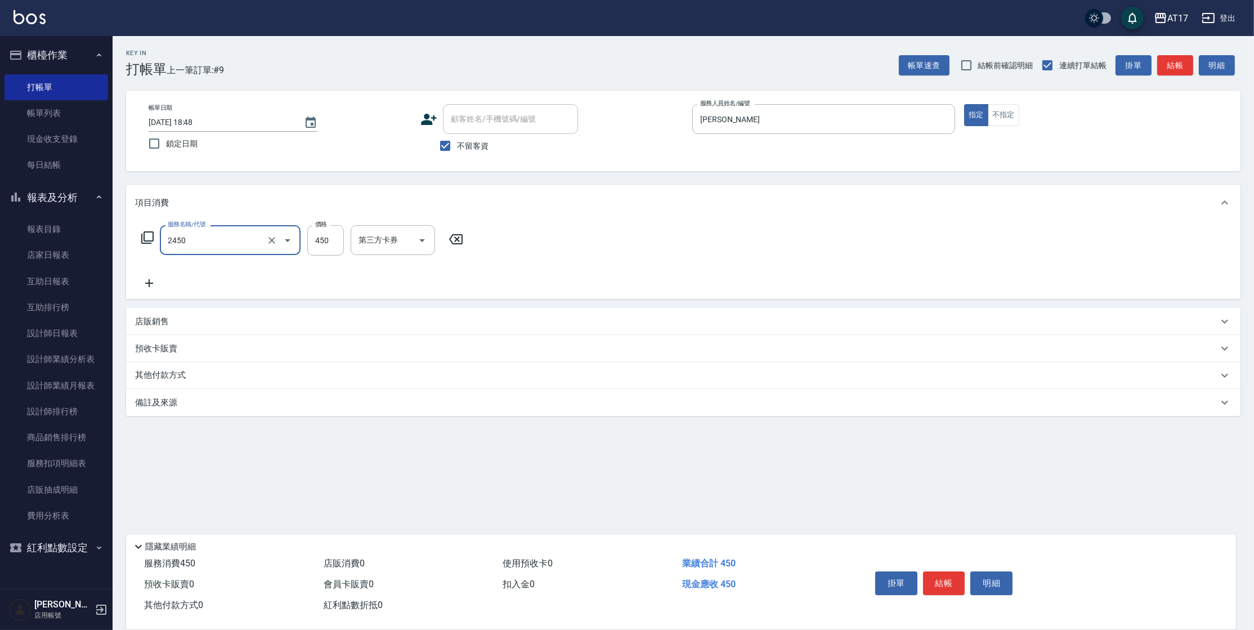
type input "C剪髮套餐(2450)"
type input "[PERSON_NAME]-25"
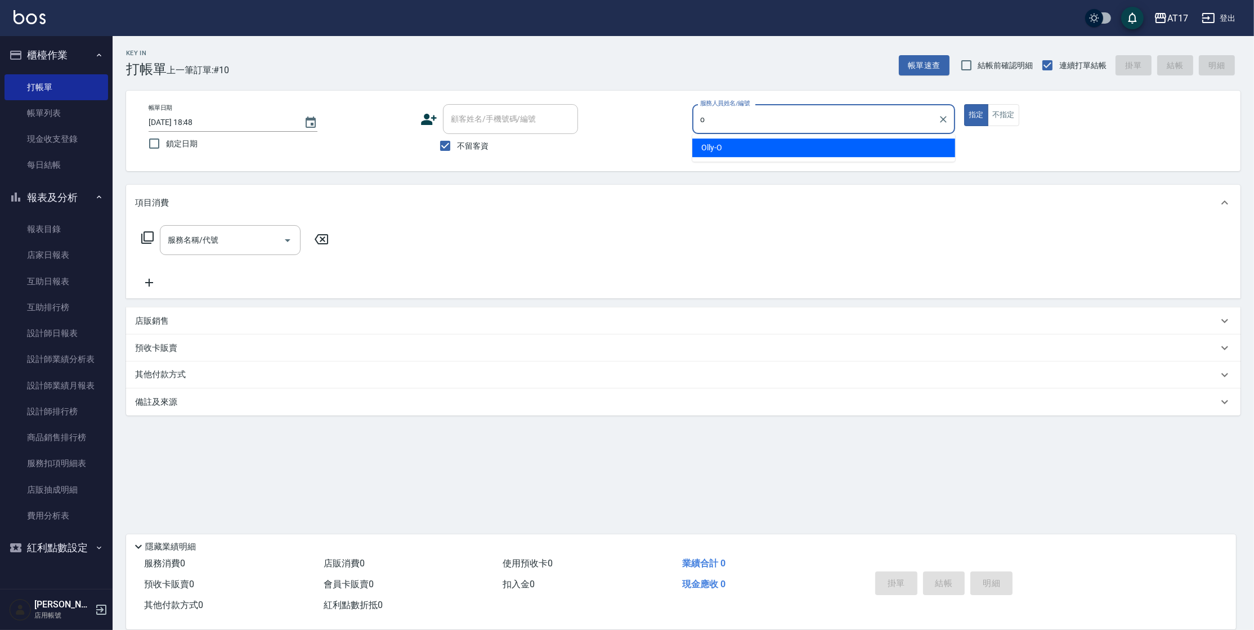
type input "Olly-O"
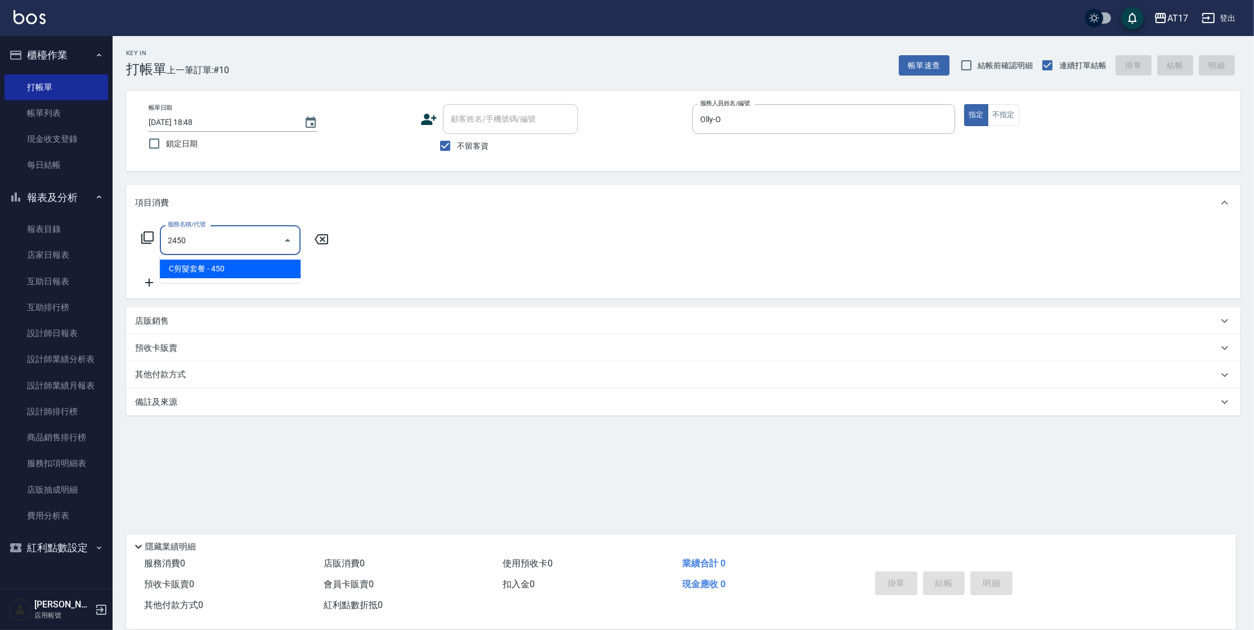
type input "C剪髮套餐(2450)"
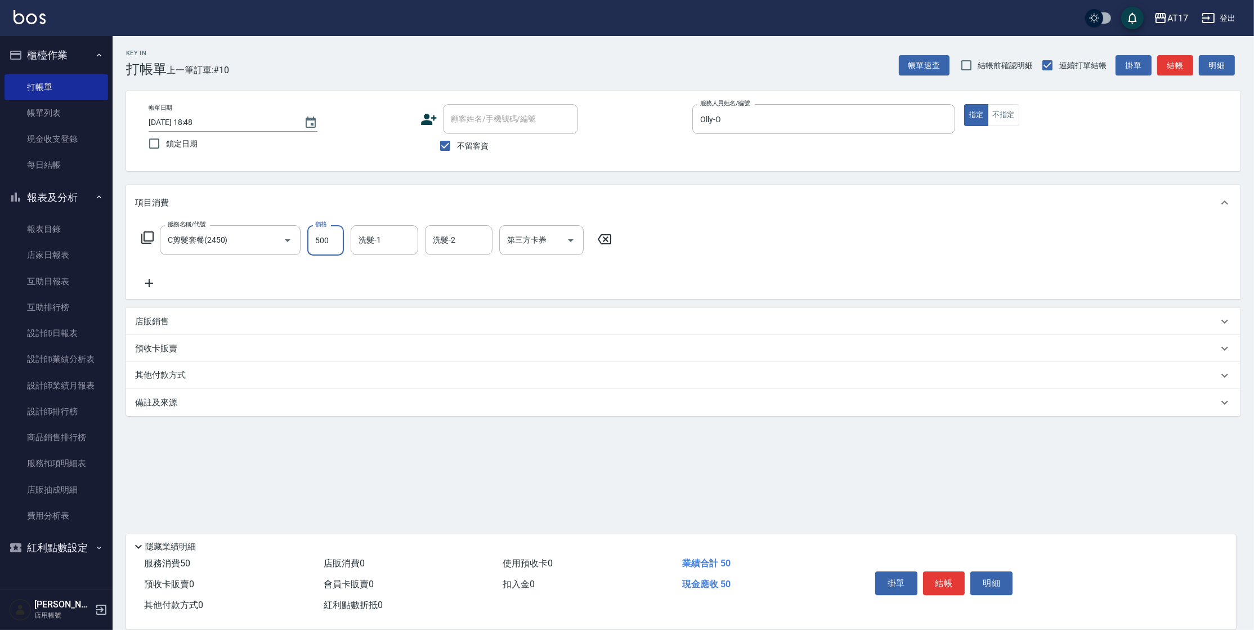
type input "500"
type input "[PERSON_NAME]-25"
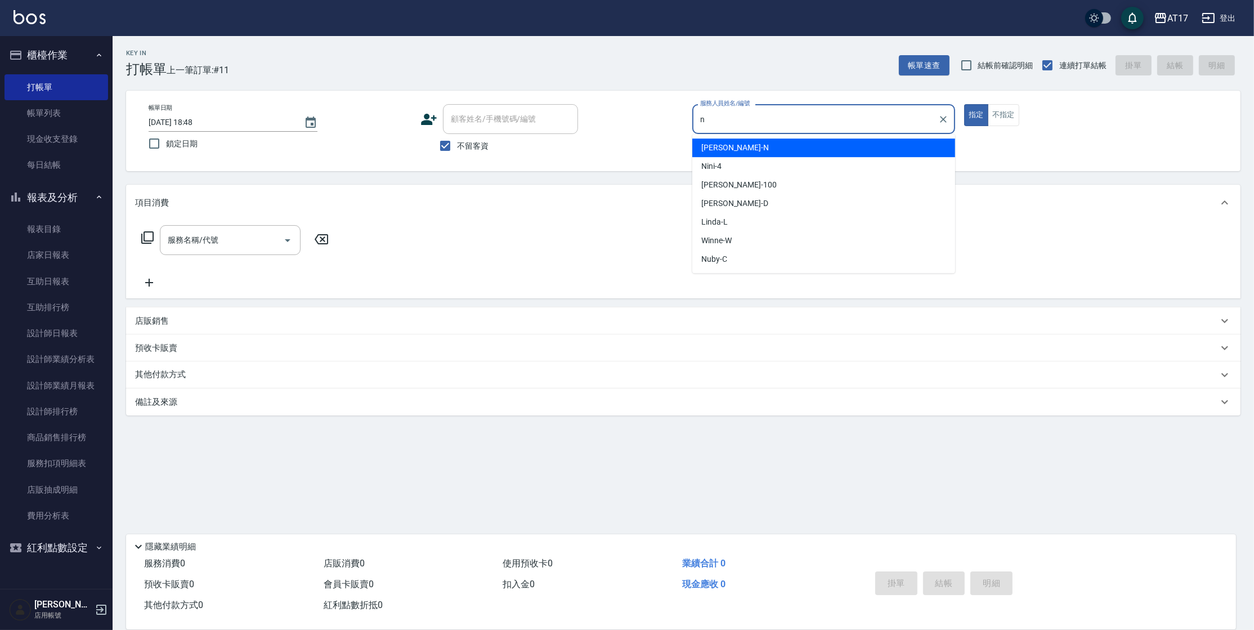
type input "[PERSON_NAME]-N"
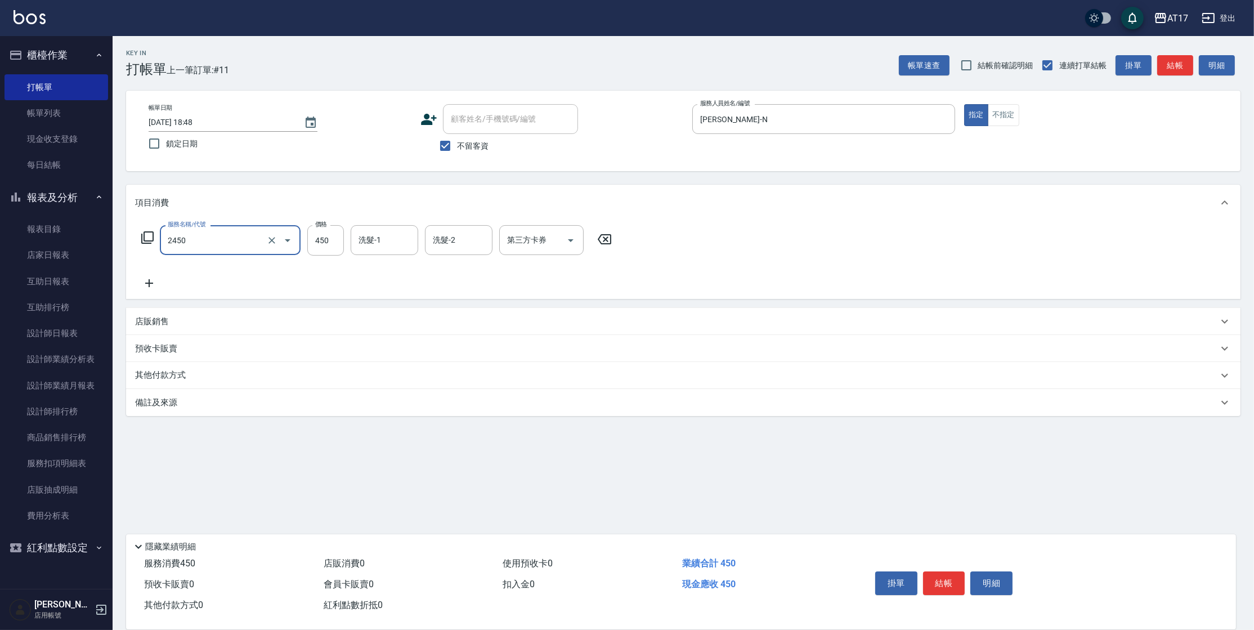
type input "C剪髮套餐(2450)"
type input "[PERSON_NAME]-22"
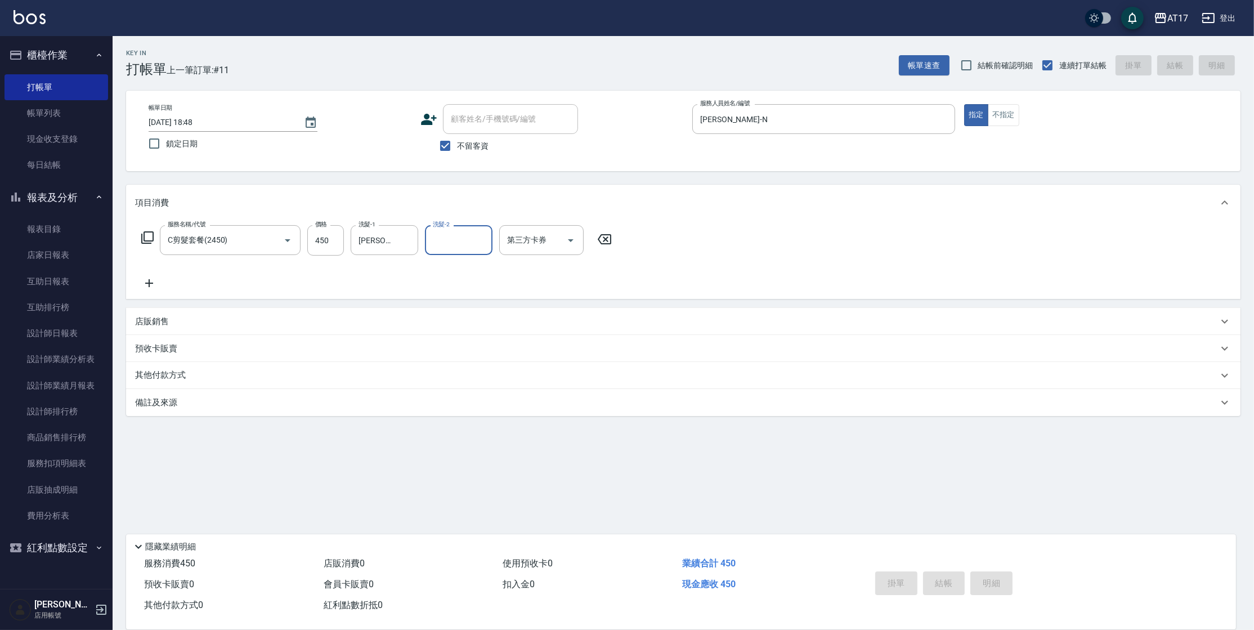
type input "[DATE] 18:49"
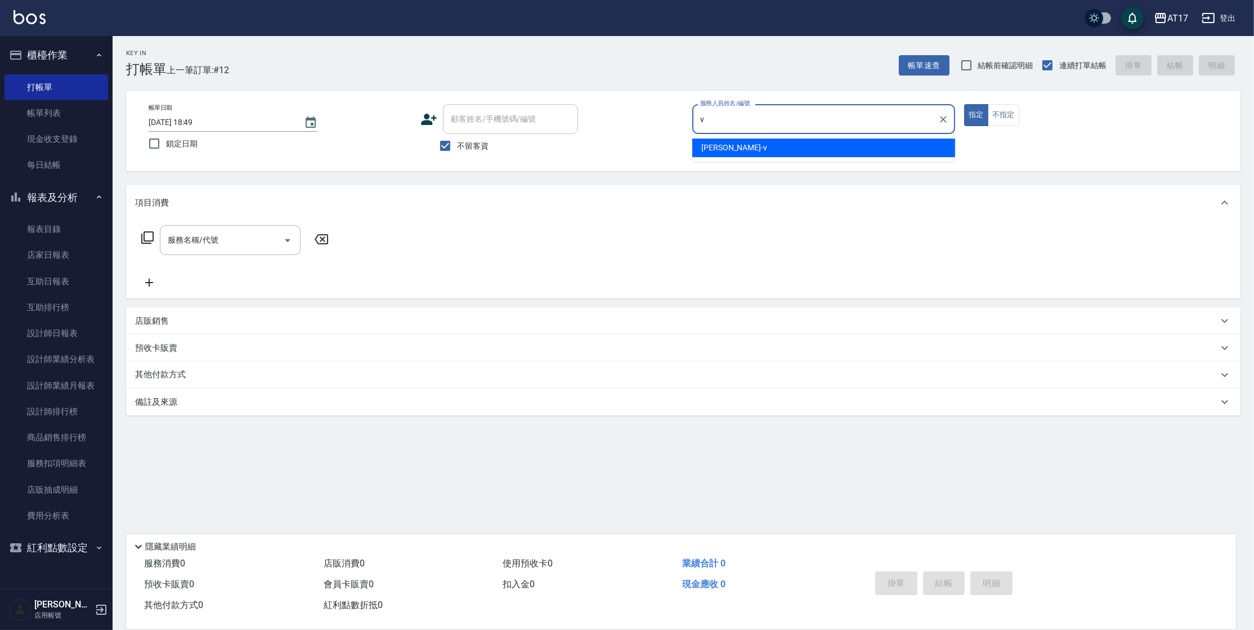
type input "[PERSON_NAME]-v"
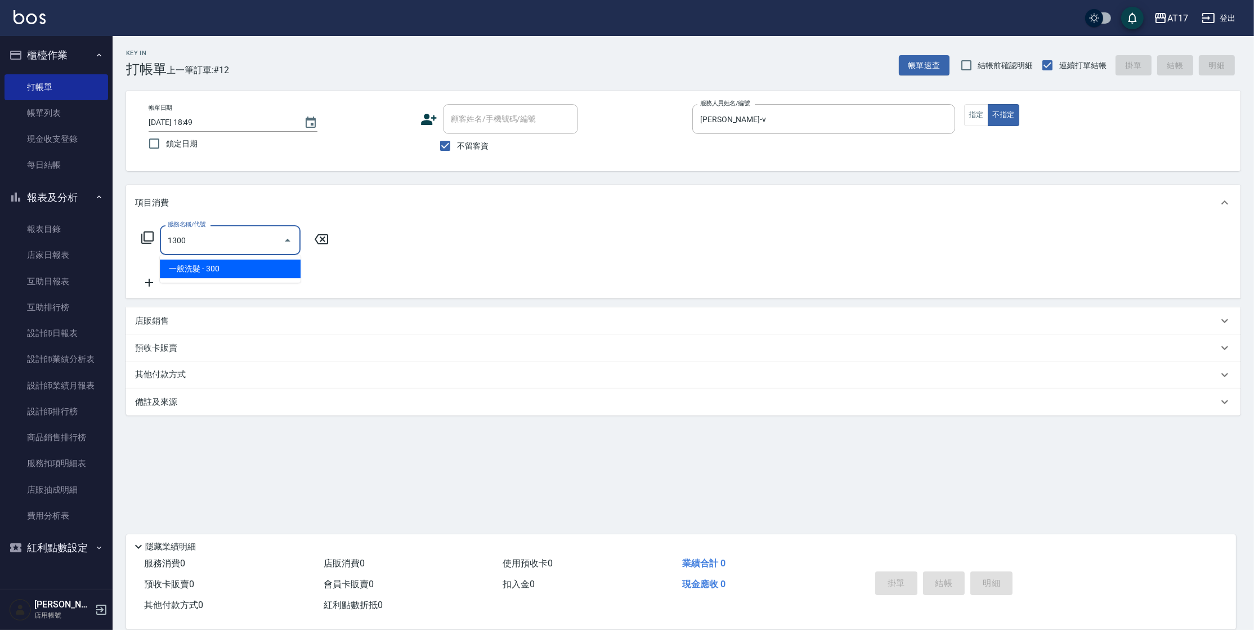
type input "一般洗髮(1300)"
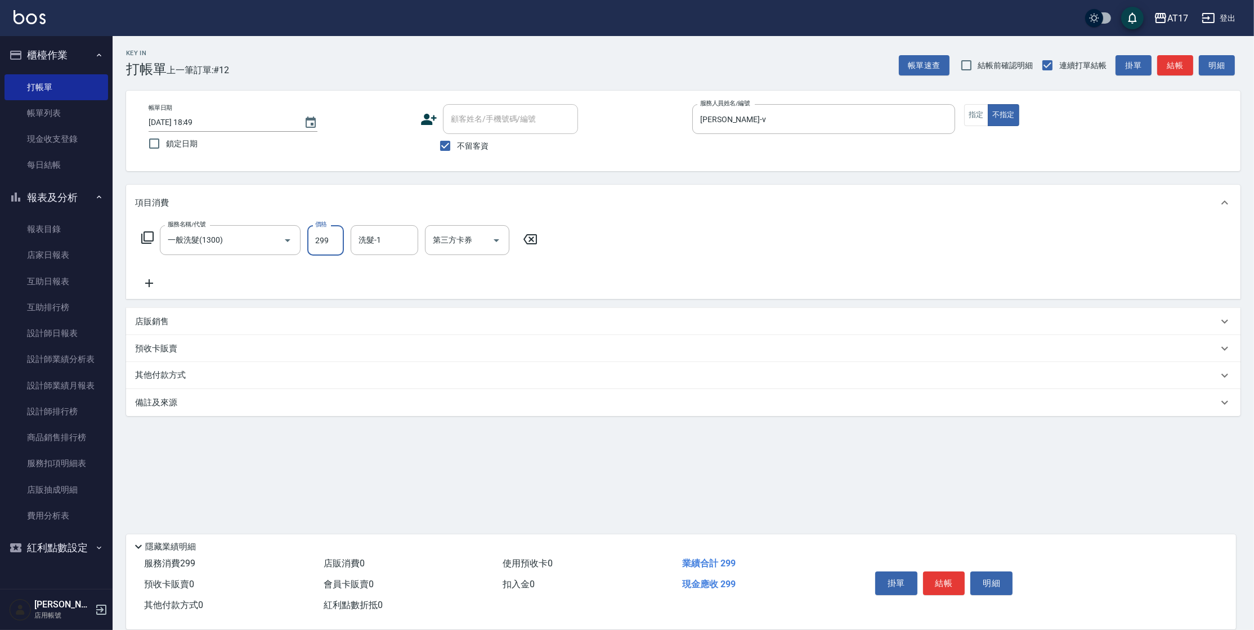
type input "299"
type input "[PERSON_NAME]-22"
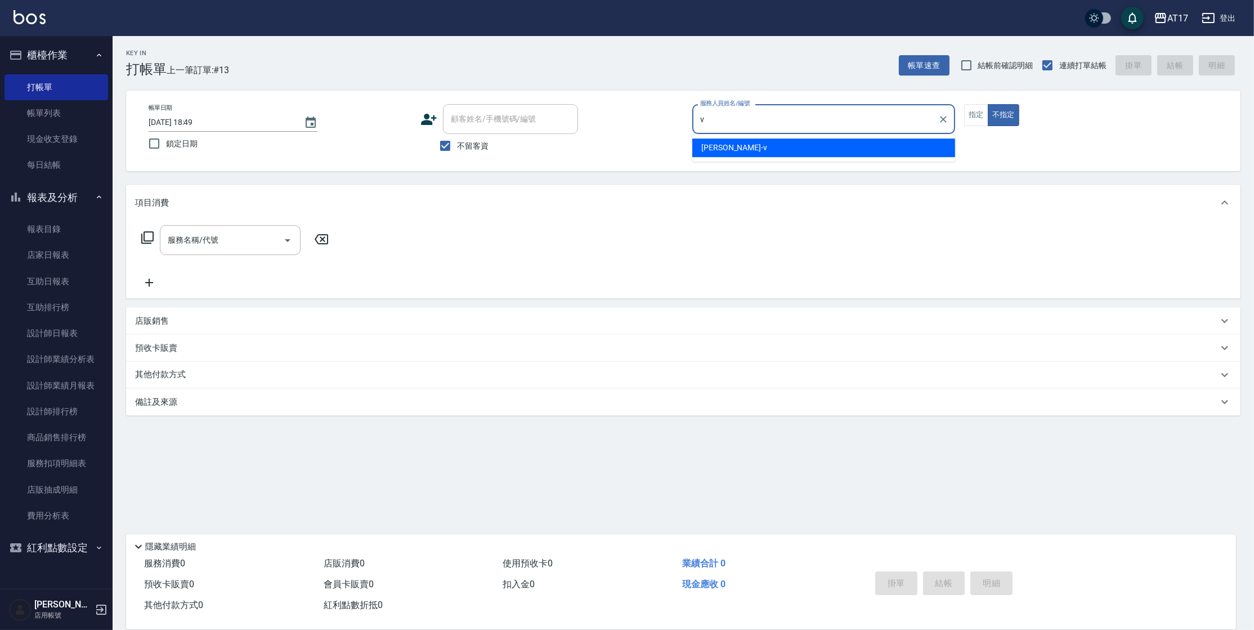
type input "[PERSON_NAME]-v"
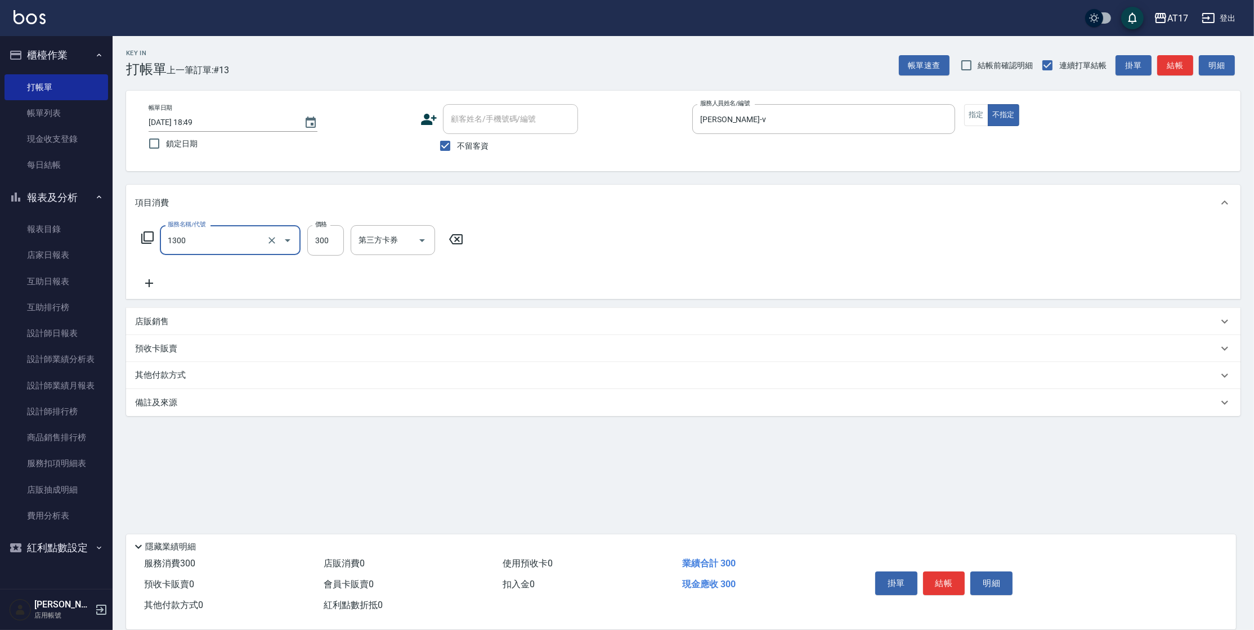
type input "一般洗髮(1300)"
type input "299"
type input "[PERSON_NAME]-22"
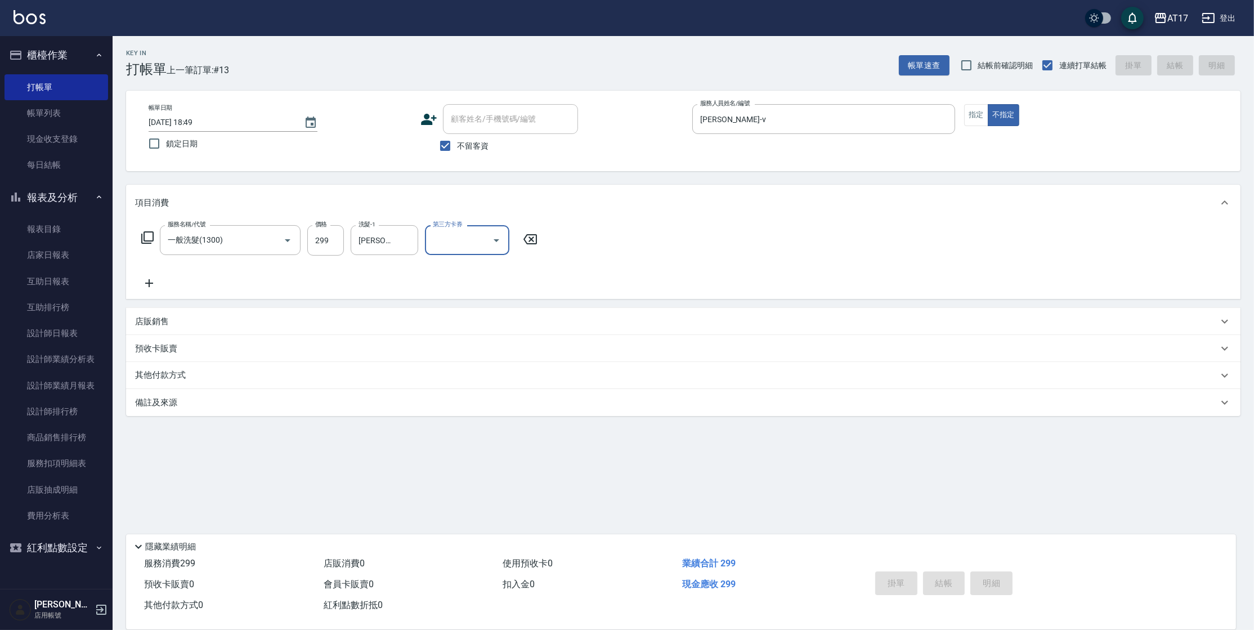
type input "[DATE] 18:50"
